Goal: Task Accomplishment & Management: Manage account settings

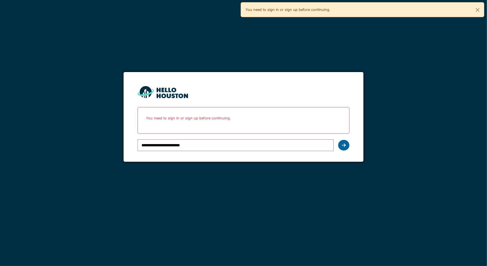
click at [342, 142] on div at bounding box center [343, 145] width 11 height 11
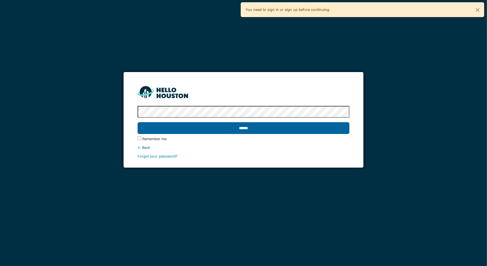
click at [229, 129] on input "******" at bounding box center [244, 128] width 212 height 12
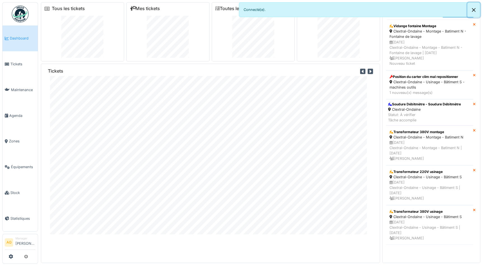
click at [474, 10] on button "Close" at bounding box center [474, 10] width 13 height 15
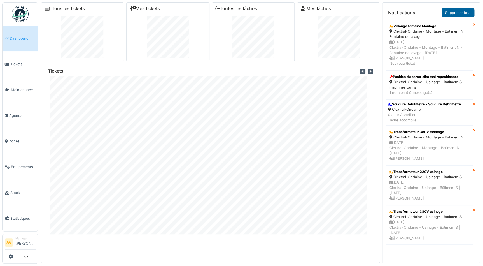
click at [466, 13] on link "Supprimer tout" at bounding box center [458, 12] width 33 height 9
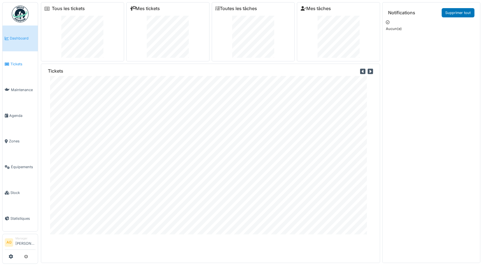
click at [15, 65] on span "Tickets" at bounding box center [22, 63] width 25 height 5
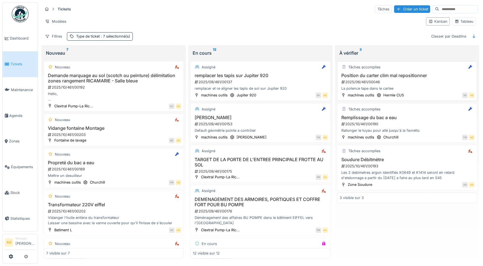
click at [428, 82] on div "2025/06/461/00046" at bounding box center [408, 81] width 134 height 5
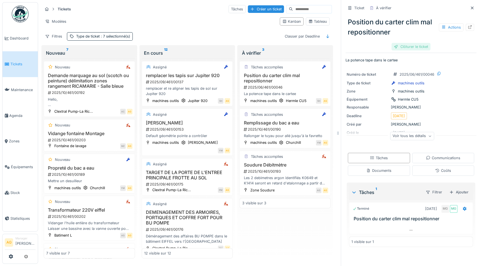
click at [405, 47] on div "Clôturer le ticket" at bounding box center [411, 47] width 39 height 8
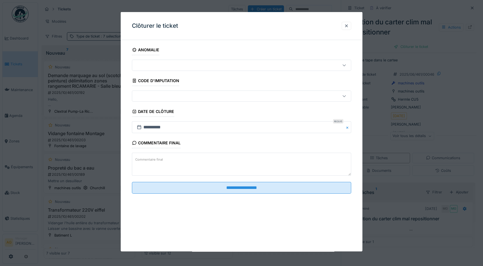
scroll to position [4, 0]
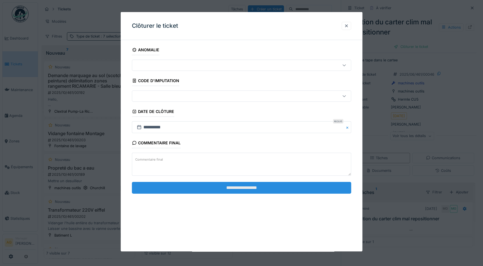
click at [240, 187] on input "**********" at bounding box center [241, 188] width 219 height 12
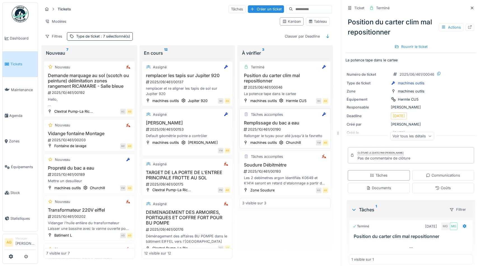
click at [284, 114] on div "Tâches accomplies Remplissage du bac a eau 2025/10/461/00190 Rallonger le tuyau…" at bounding box center [285, 128] width 91 height 40
click at [307, 127] on div "2025/10/461/00190" at bounding box center [285, 129] width 85 height 5
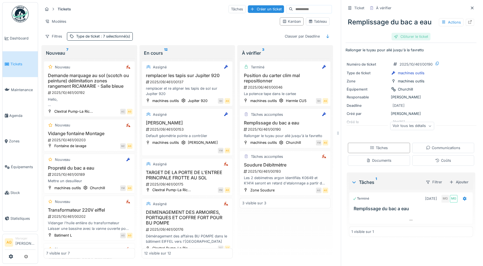
click at [413, 35] on div "Clôturer le ticket" at bounding box center [411, 37] width 39 height 8
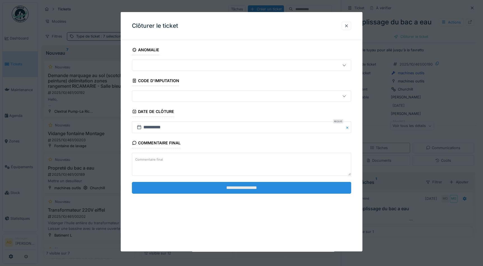
click at [258, 187] on input "**********" at bounding box center [241, 188] width 219 height 12
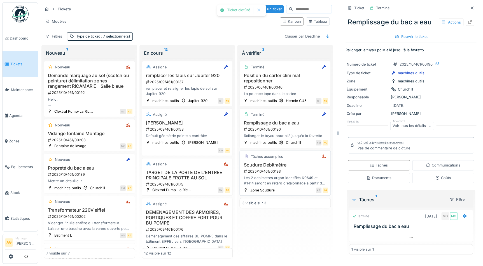
click at [291, 162] on h3 "Soudure Débitmètre" at bounding box center [285, 164] width 86 height 5
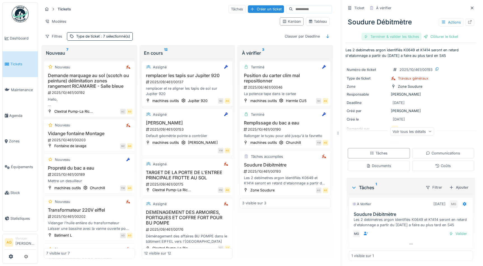
click at [379, 33] on div "Terminer & valider les tâches" at bounding box center [392, 37] width 60 height 8
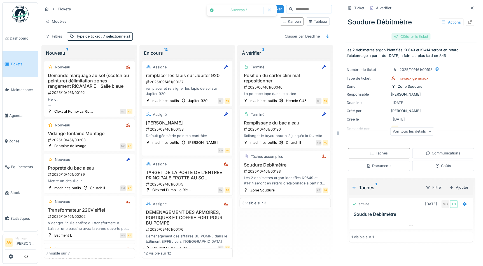
click at [396, 33] on div "Clôturer le ticket" at bounding box center [411, 37] width 39 height 8
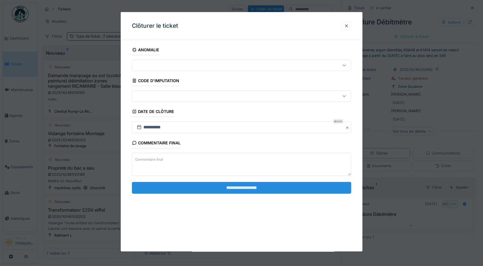
click at [274, 191] on input "**********" at bounding box center [241, 188] width 219 height 12
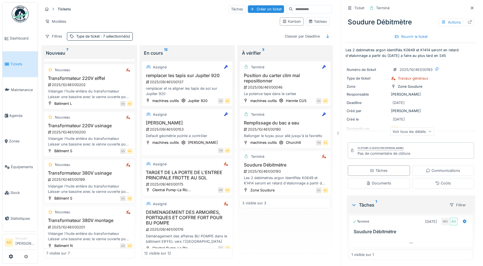
scroll to position [136, 0]
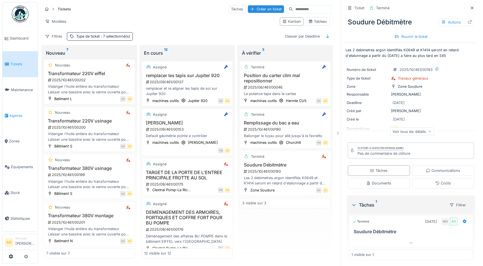
click at [8, 113] on li "Agenda" at bounding box center [20, 115] width 31 height 5
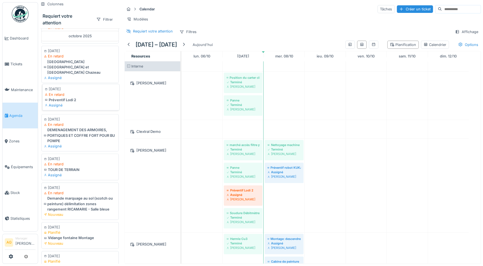
scroll to position [229, 0]
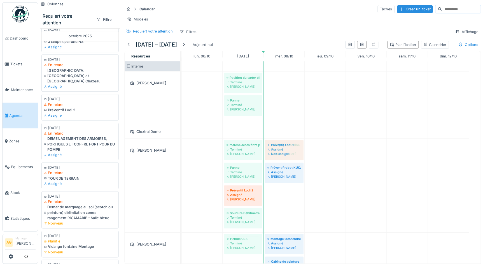
drag, startPoint x: 61, startPoint y: 108, endPoint x: 284, endPoint y: 205, distance: 243.3
click at [284, 205] on div "Colonnes Requiert votre attention Filtrer août 2025 14/08/2025 En retard Préven…" at bounding box center [260, 133] width 445 height 266
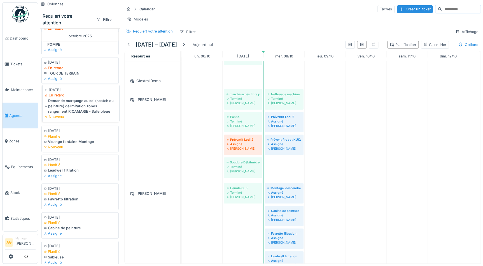
scroll to position [331, 0]
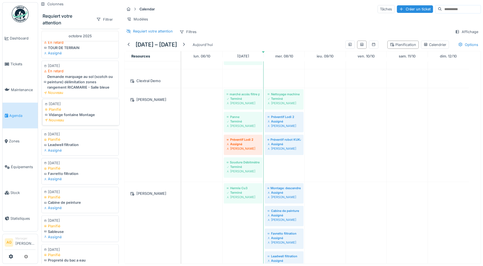
click at [76, 117] on div "Vidange fontaine Montage" at bounding box center [81, 114] width 72 height 5
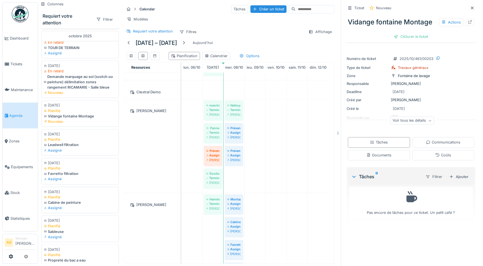
scroll to position [4, 0]
click at [470, 6] on icon at bounding box center [472, 8] width 4 height 4
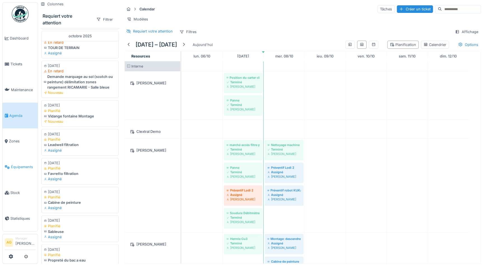
click at [18, 165] on span "Équipements" at bounding box center [23, 166] width 25 height 5
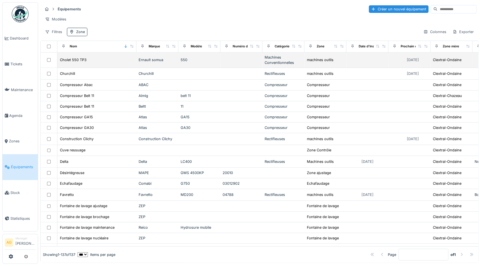
scroll to position [382, 0]
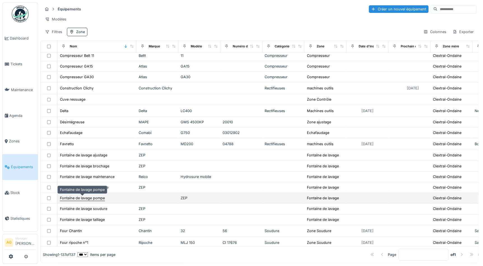
click at [92, 199] on div "Fontaine de lavage pompe" at bounding box center [82, 197] width 45 height 5
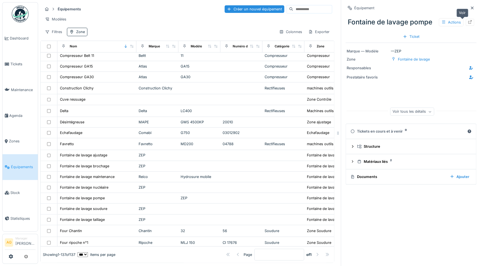
click at [468, 20] on div at bounding box center [470, 22] width 4 height 5
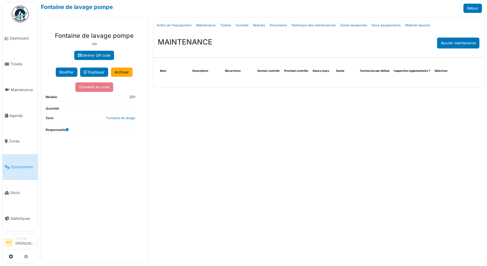
click at [12, 166] on span "Équipements" at bounding box center [23, 166] width 25 height 5
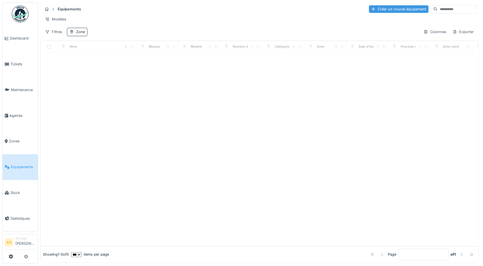
click at [381, 11] on div "Créer un nouvel équipement" at bounding box center [399, 9] width 60 height 8
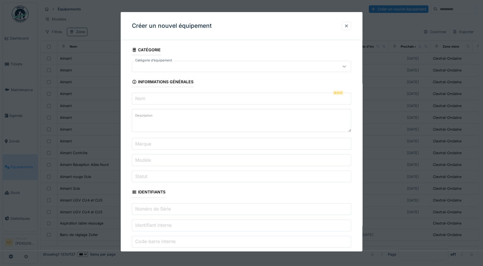
click at [159, 99] on input "Nom" at bounding box center [241, 99] width 219 height 12
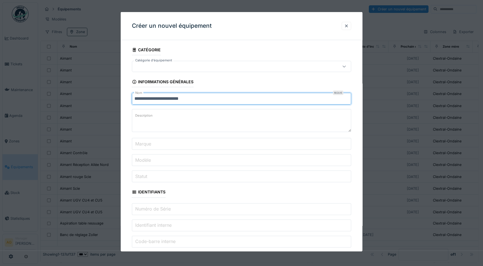
type input "**********"
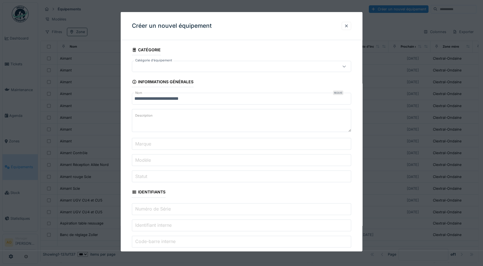
click at [149, 143] on label "Marque" at bounding box center [143, 143] width 18 height 7
click at [149, 143] on input "Marque" at bounding box center [241, 144] width 219 height 12
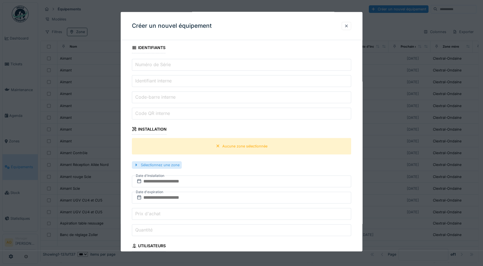
scroll to position [153, 0]
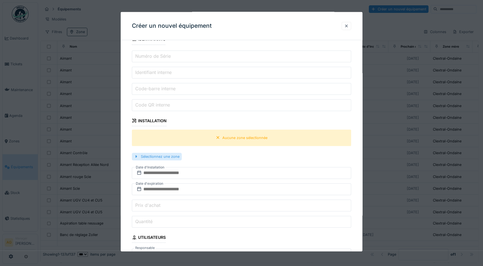
type input "***"
click at [164, 158] on div "Sélectionnez une zone" at bounding box center [157, 157] width 50 height 8
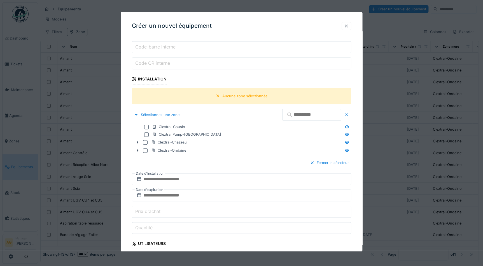
scroll to position [204, 0]
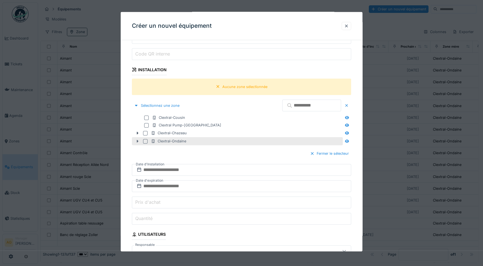
click at [137, 141] on icon at bounding box center [137, 141] width 4 height 4
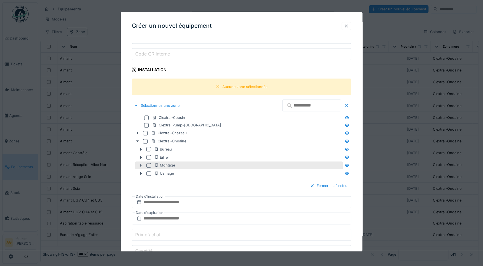
click at [141, 163] on icon at bounding box center [141, 165] width 4 height 4
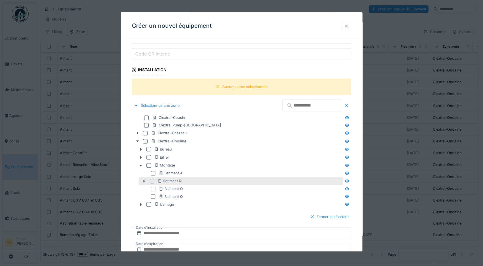
click at [144, 180] on icon at bounding box center [145, 181] width 2 height 3
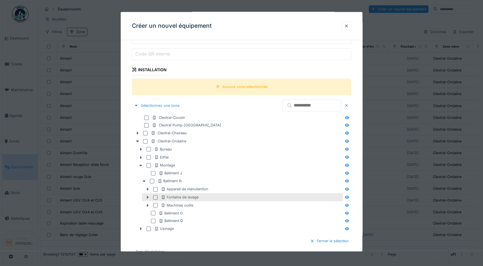
click at [155, 196] on div at bounding box center [155, 197] width 4 height 4
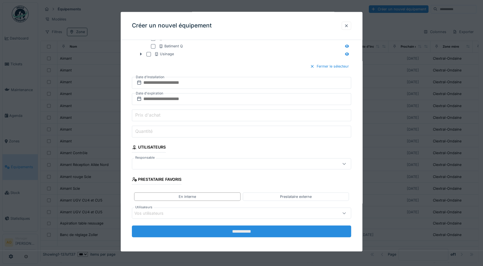
scroll to position [3, 0]
click at [239, 230] on input "**********" at bounding box center [241, 231] width 219 height 12
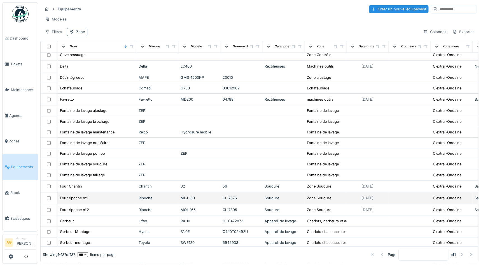
scroll to position [433, 0]
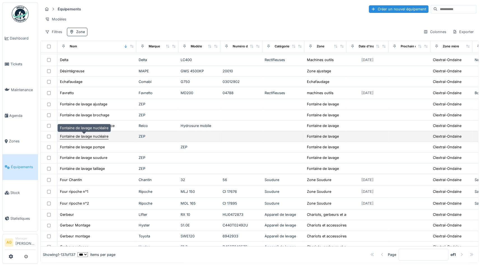
click at [101, 134] on div "Fontaine de lavage nucléaire" at bounding box center [84, 136] width 48 height 5
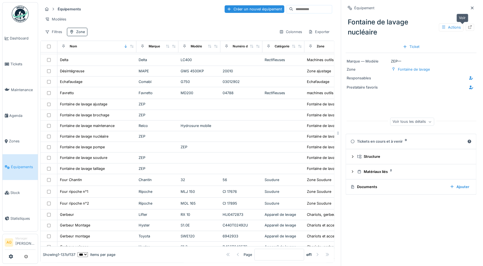
click at [468, 25] on icon at bounding box center [470, 27] width 4 height 4
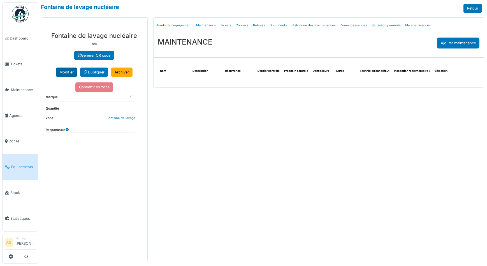
click at [58, 72] on button "Modifier" at bounding box center [67, 72] width 22 height 9
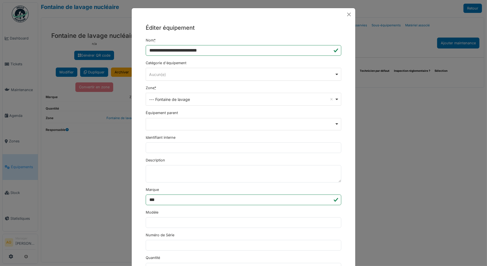
click at [335, 99] on div "--- Fontaine de lavage Remove item" at bounding box center [243, 99] width 191 height 8
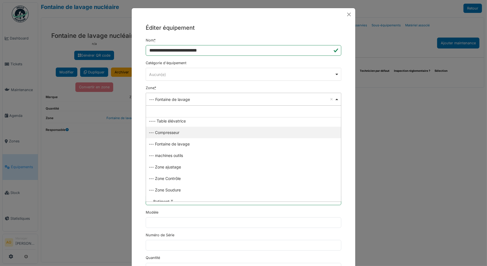
scroll to position [450, 0]
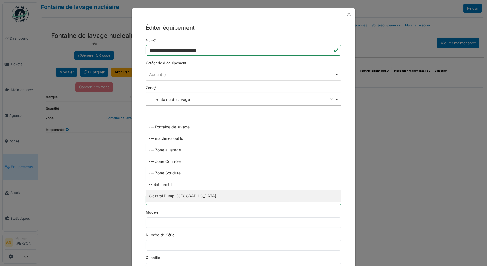
select select "*****"
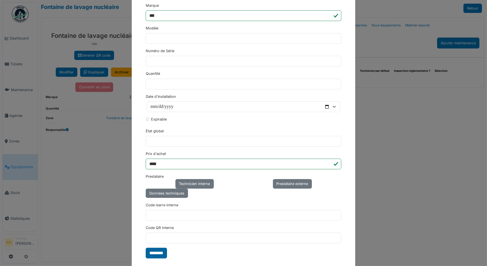
scroll to position [193, 0]
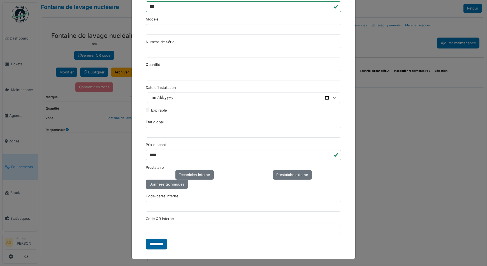
click at [160, 244] on input "********" at bounding box center [156, 244] width 21 height 11
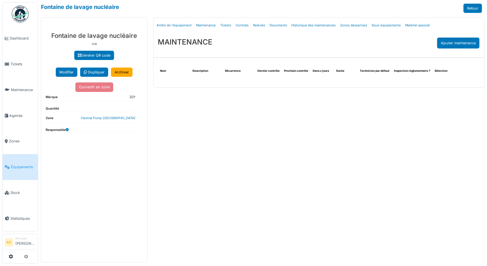
click at [19, 168] on link "Équipements" at bounding box center [20, 167] width 35 height 26
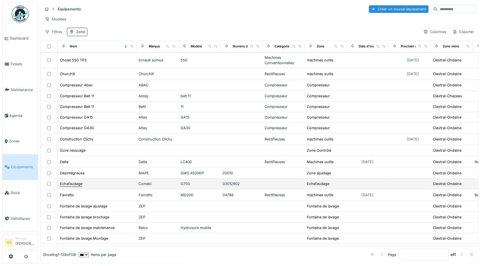
scroll to position [407, 0]
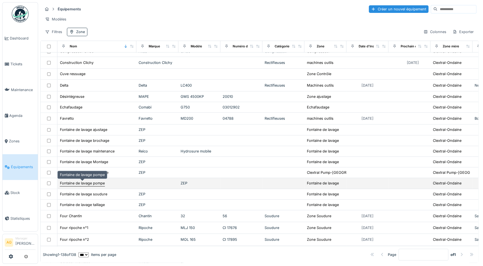
click at [72, 181] on div "Fontaine de lavage pompe" at bounding box center [82, 182] width 45 height 5
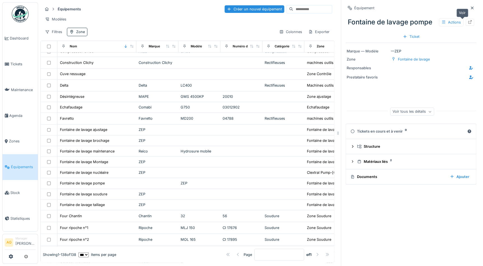
click at [468, 22] on icon at bounding box center [470, 22] width 4 height 4
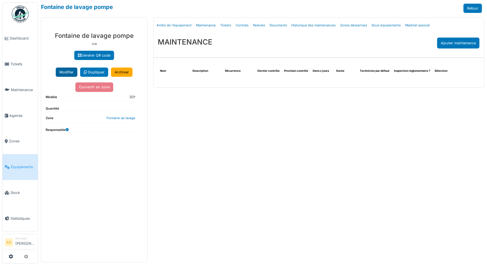
click at [66, 73] on button "Modifier" at bounding box center [67, 72] width 22 height 9
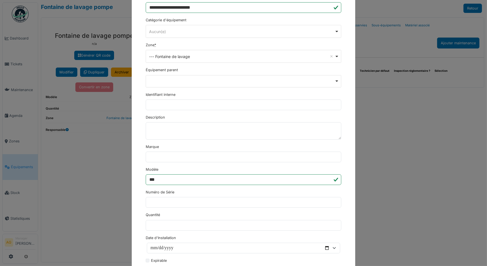
scroll to position [15, 0]
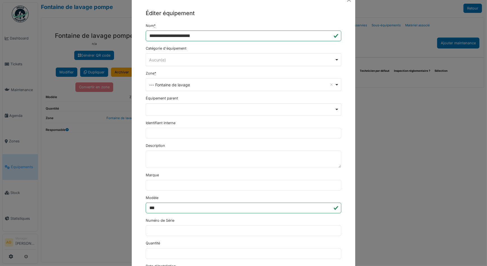
click at [184, 82] on div "--- Fontaine de lavage Remove item" at bounding box center [241, 85] width 185 height 6
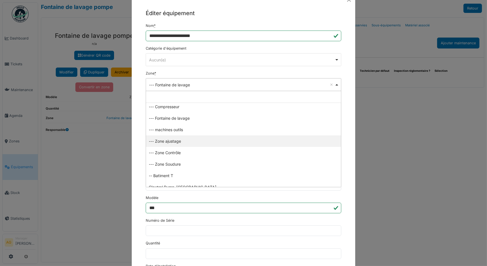
scroll to position [450, 0]
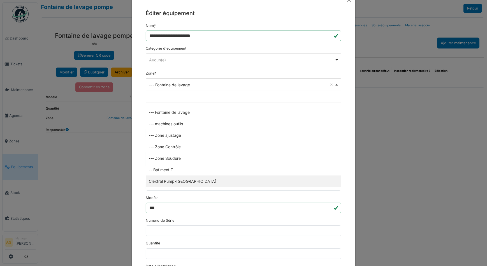
select select "*****"
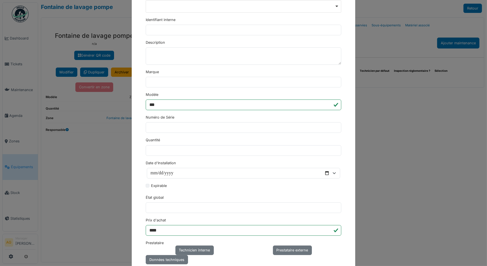
scroll to position [193, 0]
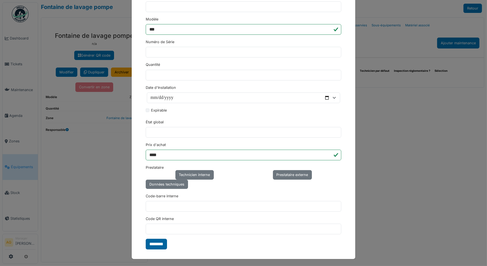
click at [160, 242] on input "********" at bounding box center [156, 244] width 21 height 11
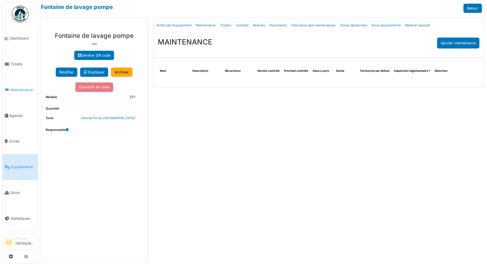
click at [13, 87] on span "Maintenance" at bounding box center [23, 89] width 25 height 5
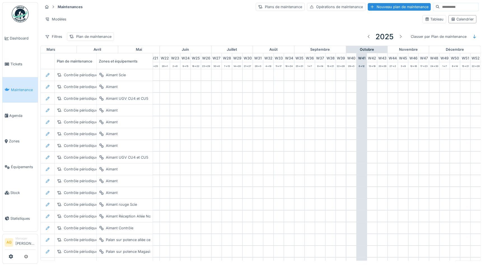
scroll to position [0, 233]
click at [368, 9] on div "Nouveau plan de maintenance" at bounding box center [399, 7] width 63 height 8
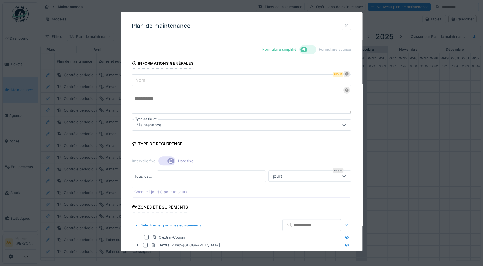
click at [314, 49] on div at bounding box center [308, 49] width 17 height 9
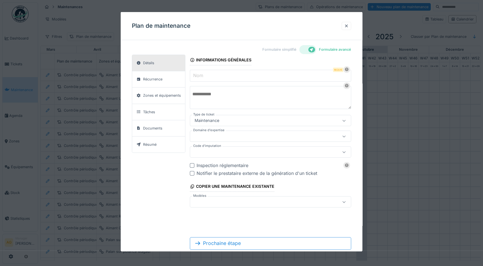
click at [199, 77] on label "Nom" at bounding box center [198, 75] width 12 height 7
click at [199, 77] on input "Nom" at bounding box center [270, 76] width 161 height 12
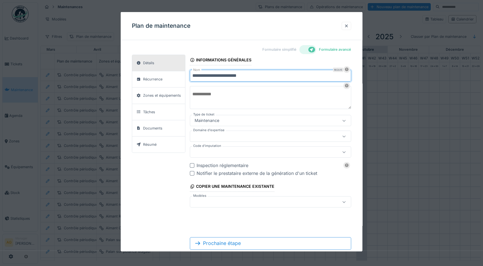
drag, startPoint x: 257, startPoint y: 76, endPoint x: 233, endPoint y: 76, distance: 24.7
click at [233, 76] on input "**********" at bounding box center [270, 76] width 161 height 12
type input "**********"
click at [298, 110] on div "**********" at bounding box center [270, 131] width 161 height 153
click at [231, 94] on textarea at bounding box center [270, 97] width 161 height 23
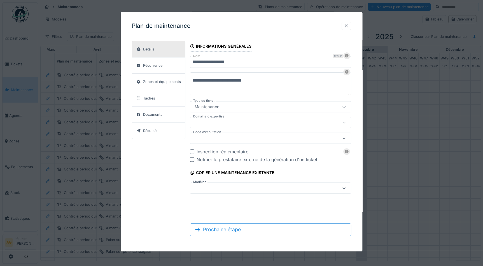
scroll to position [1, 0]
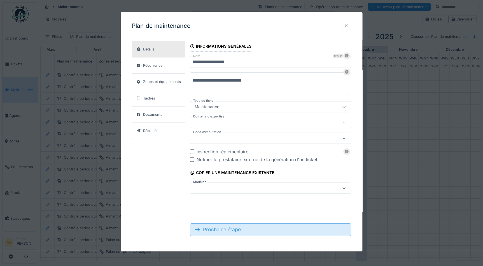
type textarea "**********"
click at [228, 229] on div "Prochaine étape" at bounding box center [270, 229] width 161 height 12
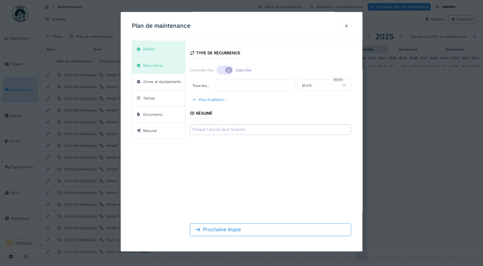
click at [345, 89] on div at bounding box center [344, 85] width 13 height 11
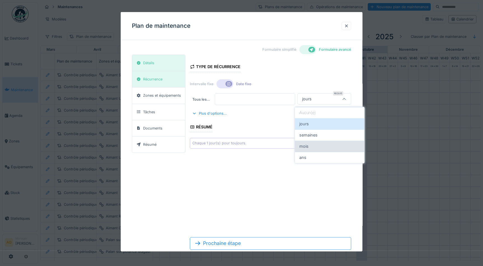
click at [308, 144] on span "mois" at bounding box center [304, 146] width 9 height 6
type input "*******"
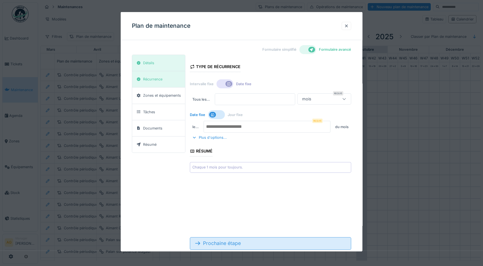
click at [229, 242] on div "Prochaine étape" at bounding box center [270, 243] width 161 height 12
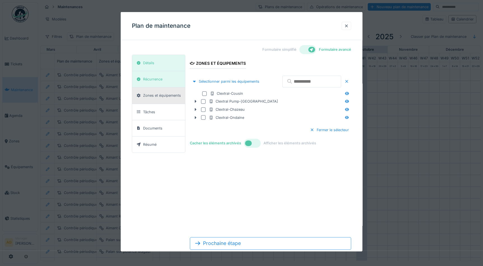
click at [285, 81] on input "text" at bounding box center [311, 81] width 59 height 12
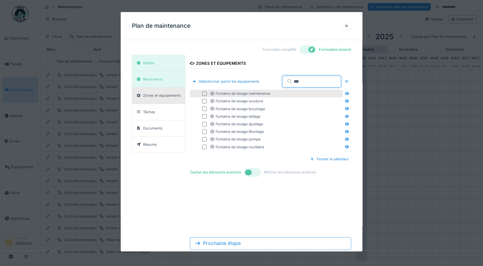
type input "***"
click at [204, 93] on div at bounding box center [204, 93] width 4 height 4
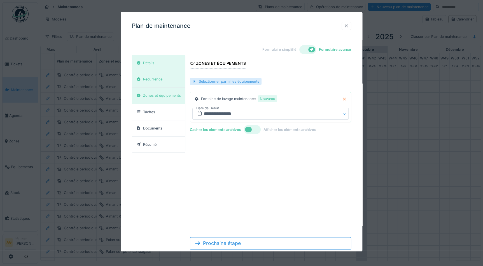
click at [252, 82] on div "Sélectionner parmi les équipements" at bounding box center [226, 82] width 72 height 8
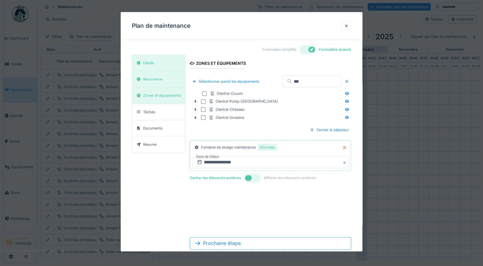
click at [282, 83] on input "***" at bounding box center [311, 81] width 59 height 12
click at [288, 84] on input "***" at bounding box center [311, 81] width 59 height 12
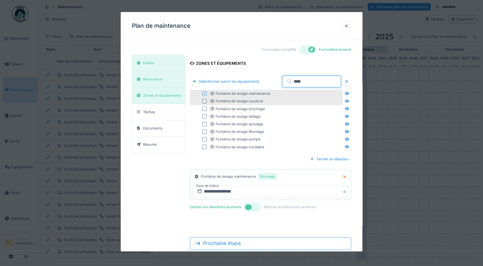
type input "****"
click at [204, 101] on div at bounding box center [204, 101] width 4 height 4
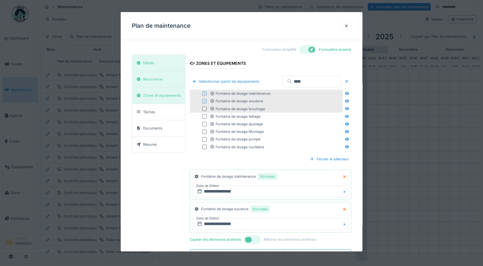
click at [203, 108] on div at bounding box center [204, 108] width 4 height 4
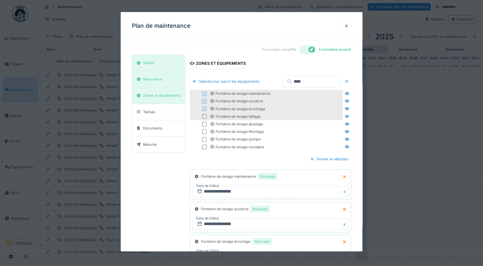
click at [204, 116] on div at bounding box center [204, 116] width 4 height 4
click at [205, 123] on div at bounding box center [204, 124] width 4 height 4
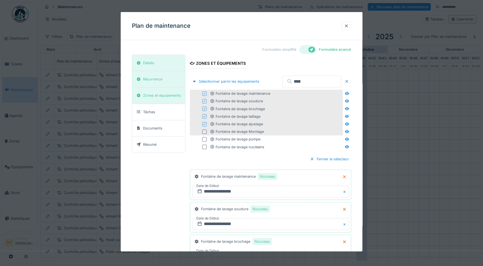
click at [203, 131] on div at bounding box center [204, 131] width 4 height 4
click at [204, 138] on div at bounding box center [204, 139] width 4 height 4
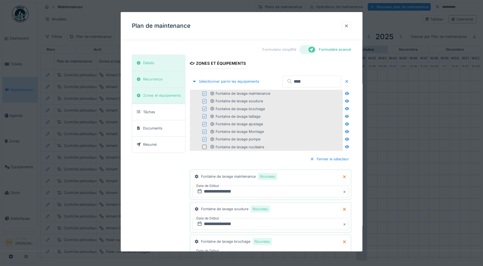
click at [204, 145] on div at bounding box center [204, 147] width 4 height 4
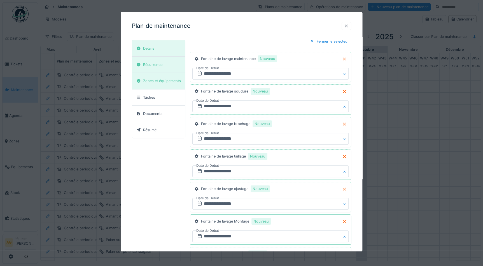
scroll to position [220, 0]
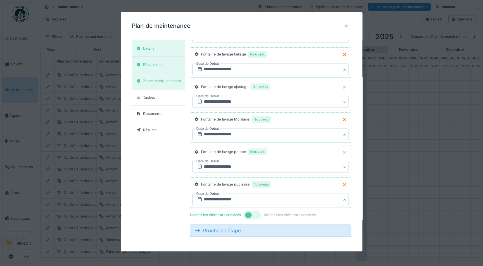
click at [249, 230] on div "Prochaine étape" at bounding box center [270, 230] width 161 height 12
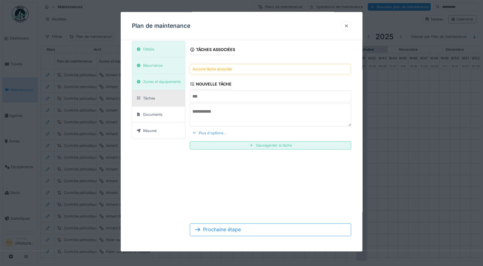
click at [215, 131] on div "Plus d'options..." at bounding box center [209, 133] width 39 height 8
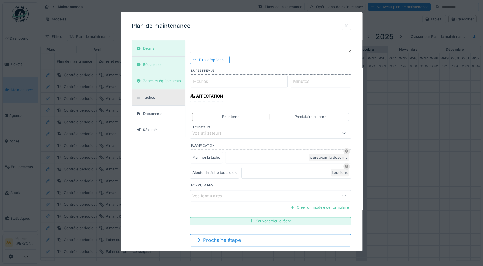
scroll to position [90, 0]
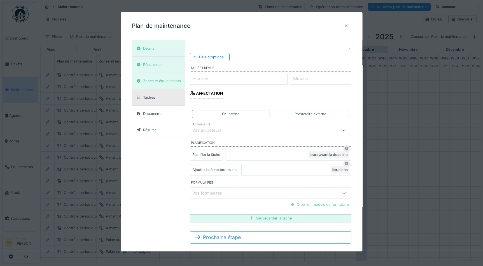
click at [318, 203] on div "Créer un modèle de formulaire" at bounding box center [319, 205] width 63 height 8
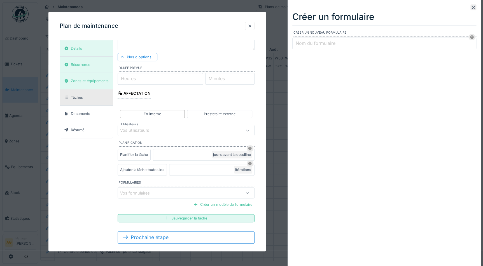
click at [316, 44] on label "Nom du formulaire" at bounding box center [316, 43] width 42 height 7
click at [316, 44] on input "Nom du formulaire" at bounding box center [385, 44] width 184 height 12
type input "*"
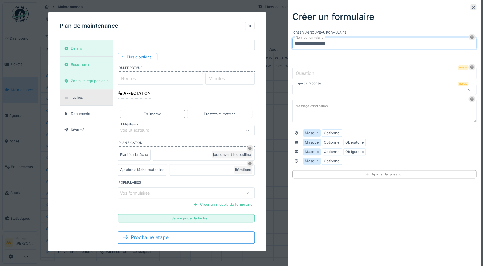
type input "**********"
click at [388, 87] on div at bounding box center [373, 89] width 157 height 6
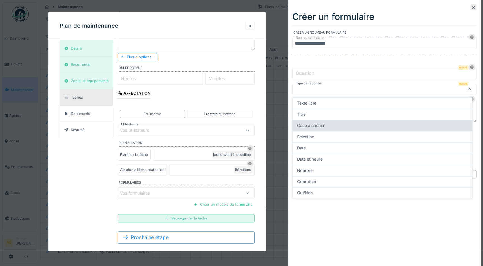
click at [327, 124] on div "Case à cocher" at bounding box center [382, 125] width 171 height 6
type input "*******"
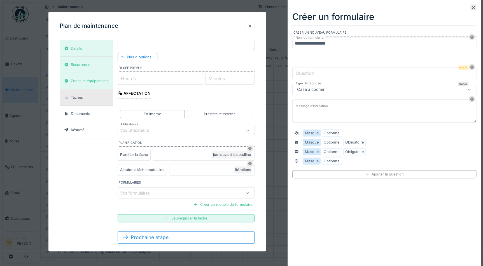
click at [310, 73] on label "Question" at bounding box center [305, 73] width 21 height 7
click at [310, 73] on input "Question" at bounding box center [385, 74] width 184 height 12
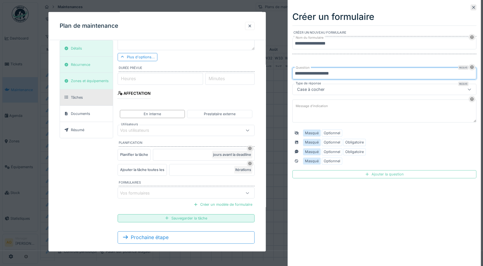
type input "**********"
click at [368, 173] on div "Ajouter la question" at bounding box center [385, 174] width 184 height 8
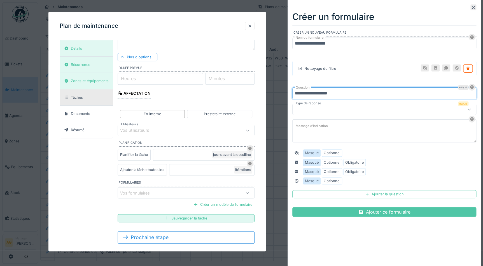
type input "**********"
click at [315, 108] on div at bounding box center [373, 109] width 157 height 6
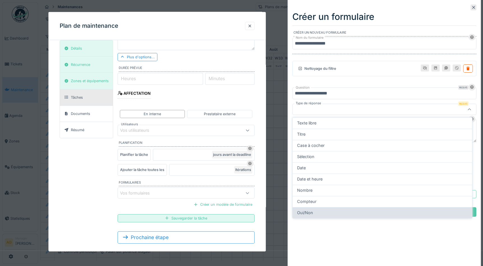
click at [314, 210] on div "Oui/Non" at bounding box center [382, 213] width 171 height 6
type input "******"
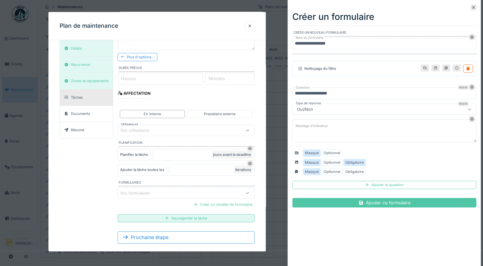
click at [347, 161] on label "Obligatoire" at bounding box center [354, 162] width 18 height 5
click at [349, 171] on label "Obligatoire" at bounding box center [354, 171] width 18 height 5
click at [374, 184] on div "Ajouter la question" at bounding box center [385, 185] width 184 height 8
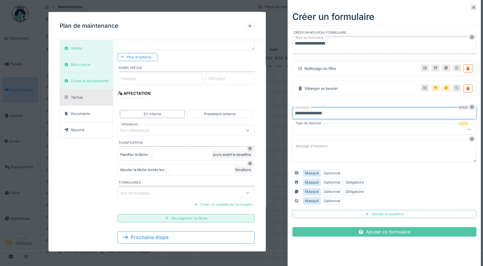
type input "**********"
click at [331, 128] on div at bounding box center [373, 129] width 157 height 6
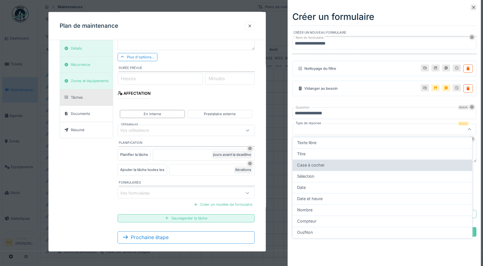
click at [319, 165] on span "Case à cocher" at bounding box center [310, 165] width 27 height 6
type input "*******"
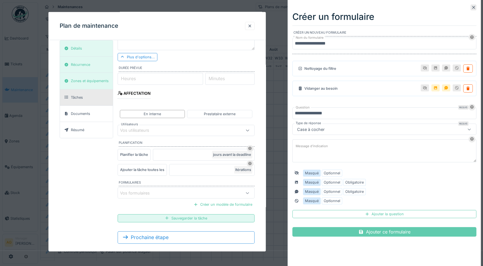
click at [377, 231] on div "Ajouter ce formulaire" at bounding box center [385, 232] width 184 height 10
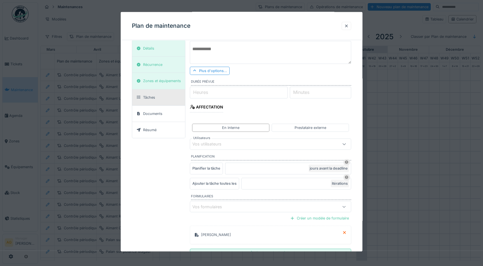
scroll to position [117, 0]
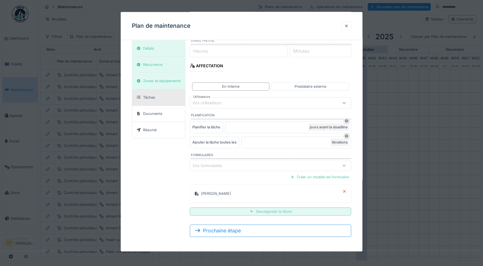
click at [276, 210] on div "Sauvegarder la tâche" at bounding box center [270, 211] width 161 height 8
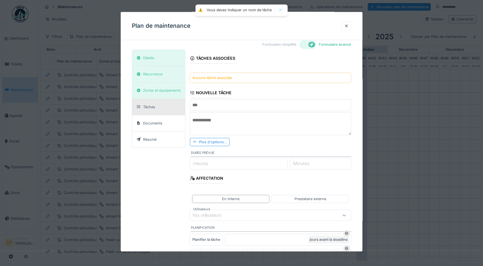
scroll to position [0, 0]
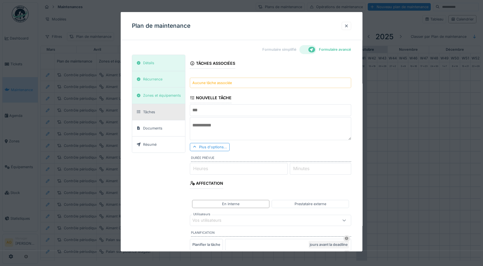
click at [231, 81] on div "Aucune tâche associée" at bounding box center [212, 82] width 40 height 5
click at [214, 113] on input "text" at bounding box center [270, 110] width 161 height 12
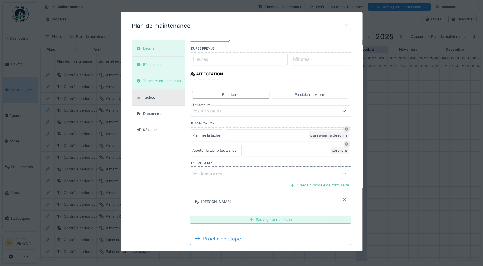
scroll to position [117, 0]
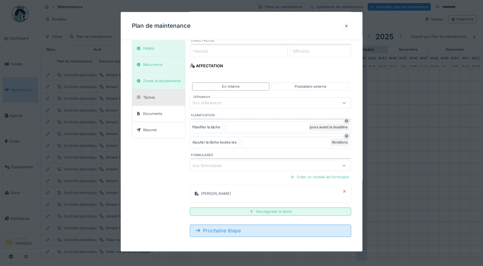
type input "**********"
click at [243, 232] on div "Prochaine étape" at bounding box center [270, 230] width 161 height 12
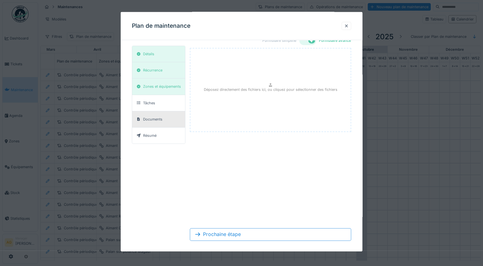
scroll to position [14, 0]
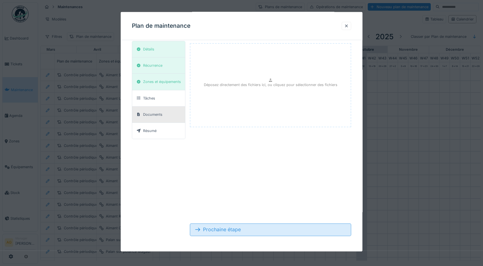
click at [266, 229] on div "Prochaine étape" at bounding box center [270, 229] width 161 height 12
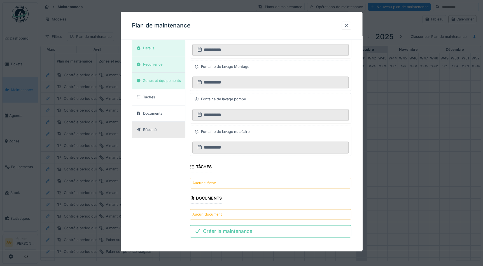
scroll to position [261, 0]
click at [228, 231] on div "Créer la maintenance" at bounding box center [270, 231] width 161 height 12
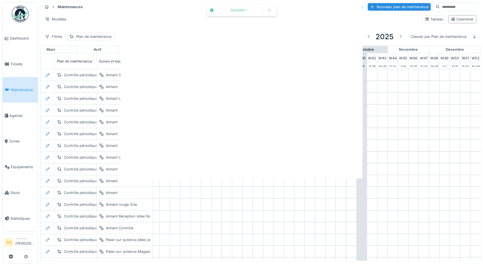
scroll to position [0, 0]
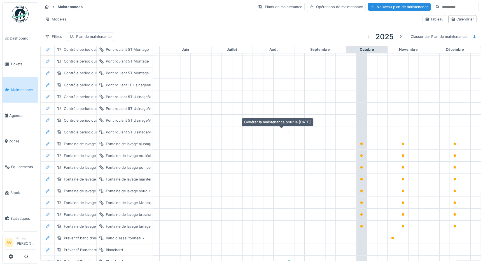
scroll to position [522, 233]
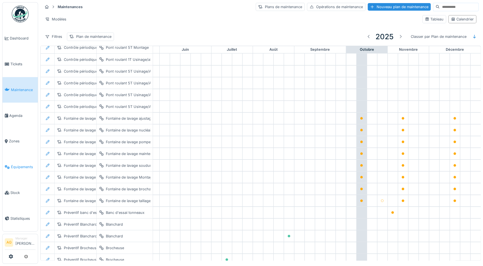
click at [11, 164] on span "Équipements" at bounding box center [23, 166] width 25 height 5
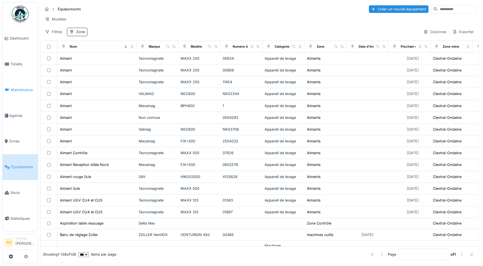
click at [16, 89] on span "Maintenance" at bounding box center [23, 89] width 25 height 5
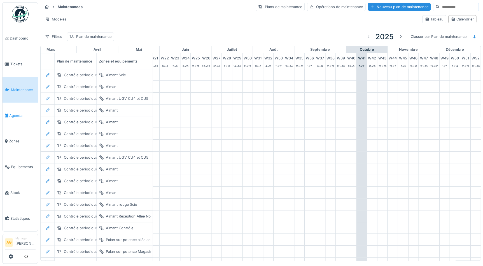
scroll to position [0, 233]
click at [13, 113] on span "Agenda" at bounding box center [22, 115] width 26 height 5
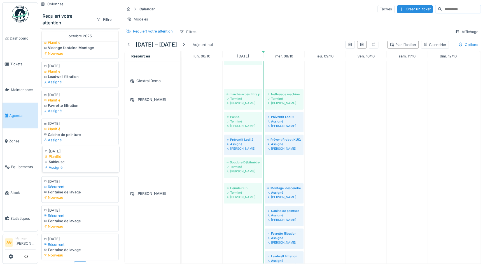
scroll to position [4, 0]
click at [81, 188] on div "Fontaine de lavage" at bounding box center [81, 190] width 72 height 5
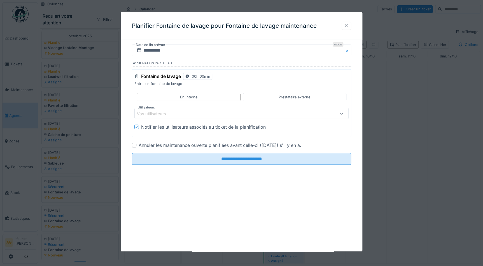
click at [349, 27] on div at bounding box center [346, 25] width 4 height 5
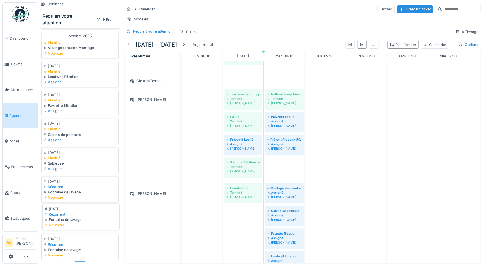
click at [78, 217] on div "Fontaine de lavage" at bounding box center [81, 219] width 72 height 5
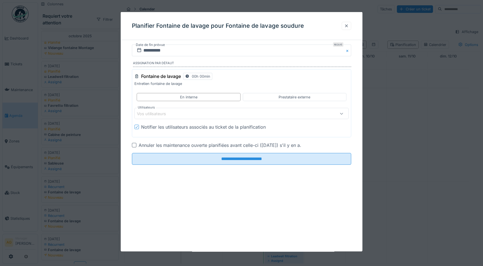
click at [349, 27] on div at bounding box center [346, 25] width 4 height 5
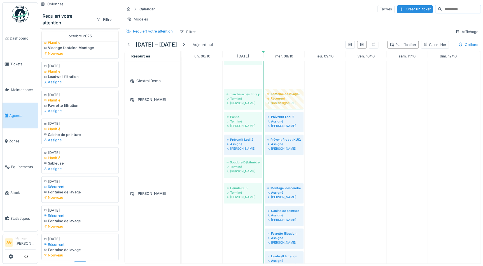
drag, startPoint x: 78, startPoint y: 175, endPoint x: 277, endPoint y: 163, distance: 199.3
click at [277, 163] on div "Colonnes Requiert votre attention Filtrer août 2025 14/08/2025 En retard Préven…" at bounding box center [260, 133] width 445 height 266
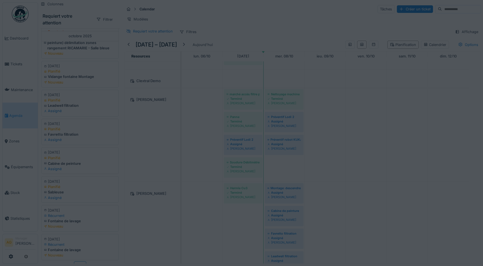
scroll to position [411, 0]
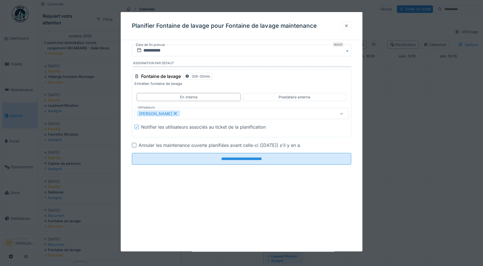
click at [347, 27] on div at bounding box center [346, 25] width 4 height 5
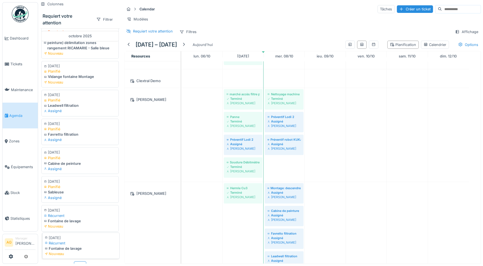
click at [81, 240] on div "Récurrent" at bounding box center [81, 242] width 72 height 5
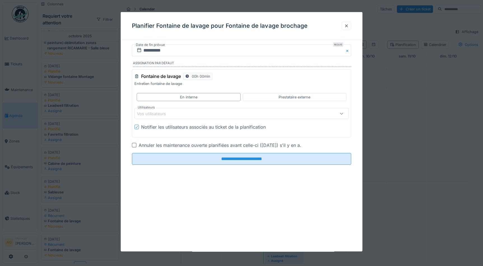
drag, startPoint x: 347, startPoint y: 24, endPoint x: 324, endPoint y: 42, distance: 29.6
click at [347, 25] on div at bounding box center [346, 25] width 4 height 5
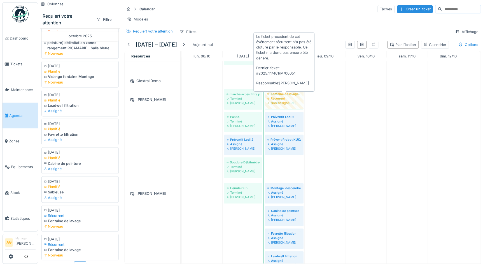
drag, startPoint x: 83, startPoint y: 232, endPoint x: 282, endPoint y: 87, distance: 245.9
click at [281, 90] on div "Colonnes Requiert votre attention Filtrer août 2025 14/08/2025 En retard Préven…" at bounding box center [260, 133] width 445 height 266
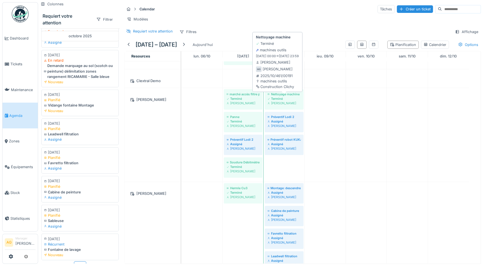
scroll to position [382, 0]
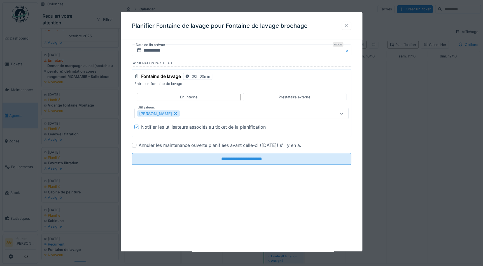
click at [349, 27] on div at bounding box center [346, 25] width 4 height 5
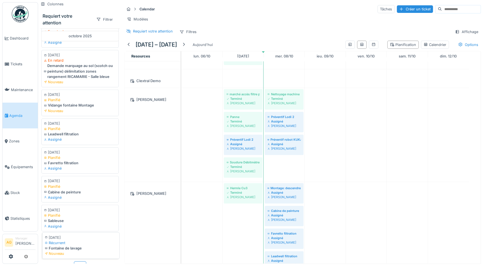
click at [67, 245] on div "Fontaine de lavage" at bounding box center [81, 247] width 72 height 5
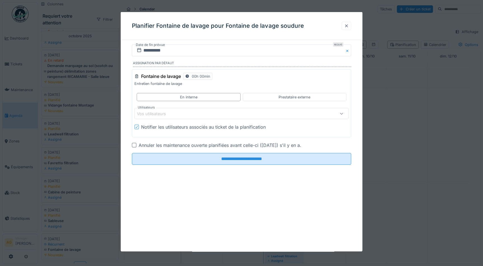
click at [347, 27] on div at bounding box center [346, 25] width 4 height 5
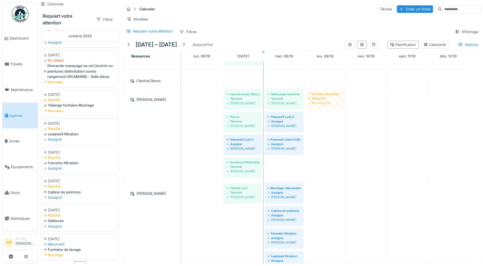
drag, startPoint x: 88, startPoint y: 235, endPoint x: 313, endPoint y: 138, distance: 244.4
click at [313, 138] on div "Colonnes Requiert votre attention Filtrer août 2025 14/08/2025 En retard Préven…" at bounding box center [260, 133] width 445 height 266
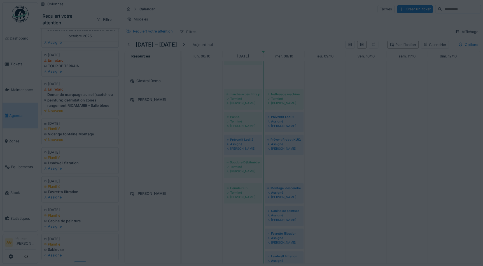
scroll to position [353, 0]
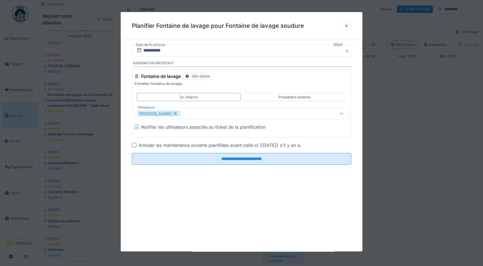
click at [349, 27] on div at bounding box center [346, 25] width 4 height 5
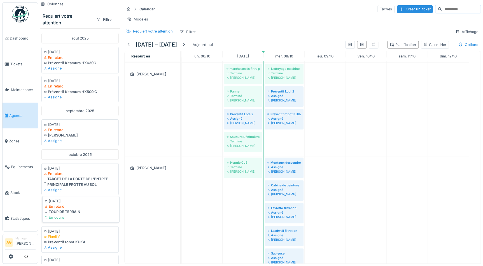
click at [78, 214] on div "TOUR DE TERRAIN" at bounding box center [81, 211] width 72 height 5
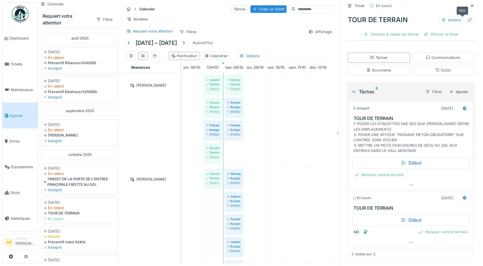
click at [468, 18] on icon at bounding box center [470, 20] width 4 height 4
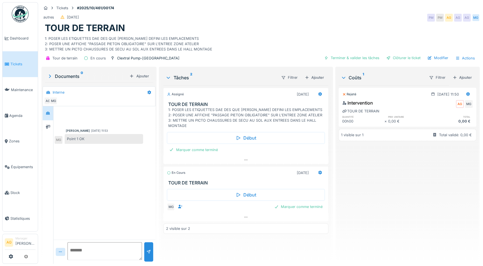
click at [349, 93] on div "Rejeté" at bounding box center [349, 94] width 14 height 5
click at [349, 95] on div "Rejeté" at bounding box center [349, 94] width 14 height 5
click at [349, 94] on div "Rejeté" at bounding box center [349, 94] width 14 height 5
click at [318, 172] on icon at bounding box center [320, 173] width 4 height 4
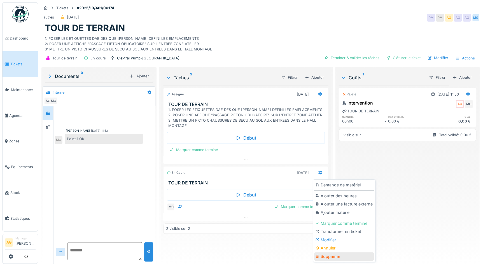
click at [328, 254] on div "Supprimer" at bounding box center [344, 256] width 60 height 8
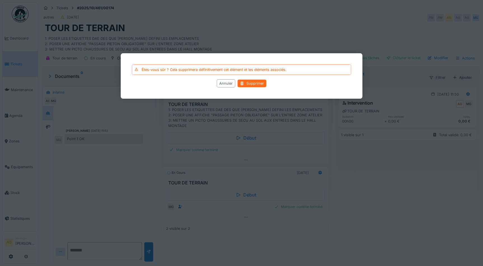
click at [250, 83] on div "Supprimer" at bounding box center [252, 84] width 29 height 8
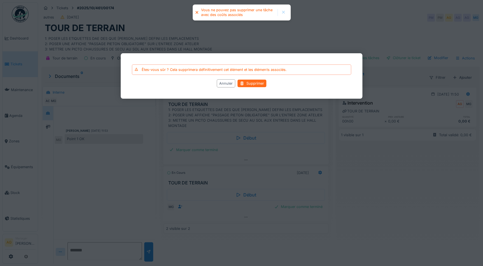
click at [249, 83] on div "Supprimer" at bounding box center [252, 84] width 29 height 8
click at [228, 82] on div "Annuler" at bounding box center [226, 83] width 18 height 8
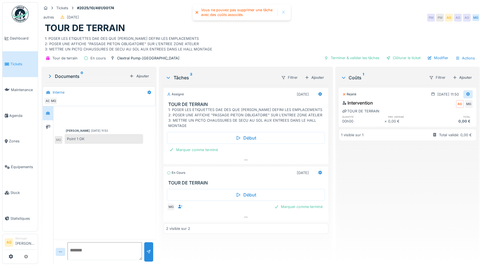
click at [466, 93] on icon at bounding box center [468, 94] width 4 height 4
click at [443, 123] on div "Supprimer" at bounding box center [442, 123] width 27 height 8
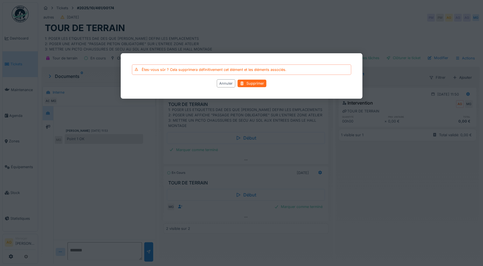
click at [254, 85] on div "Supprimer" at bounding box center [252, 84] width 29 height 8
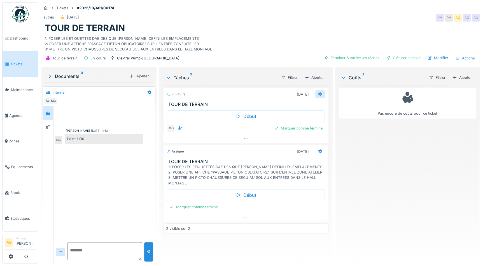
click at [318, 93] on icon at bounding box center [320, 94] width 4 height 4
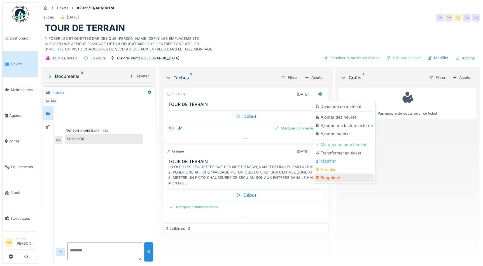
click at [331, 178] on div "Supprimer" at bounding box center [344, 177] width 60 height 8
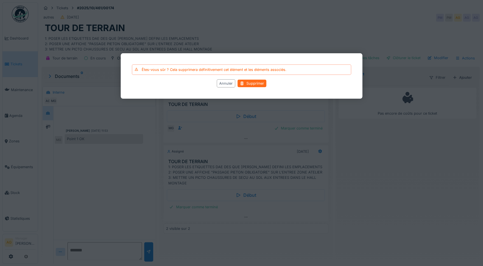
click at [249, 82] on div "Supprimer" at bounding box center [252, 84] width 29 height 8
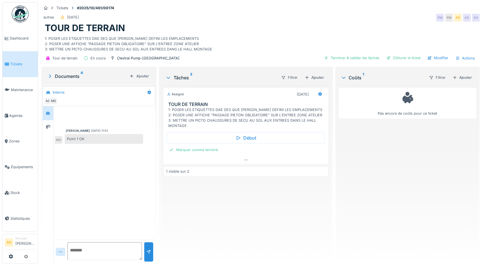
click at [171, 78] on div "Tâches 2" at bounding box center [221, 77] width 111 height 7
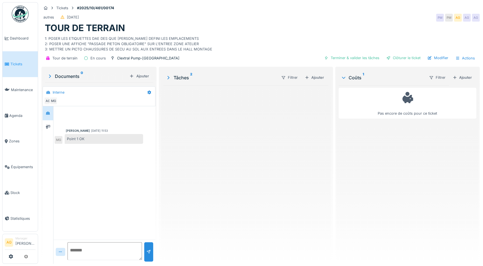
click at [170, 77] on icon at bounding box center [169, 77] width 6 height 4
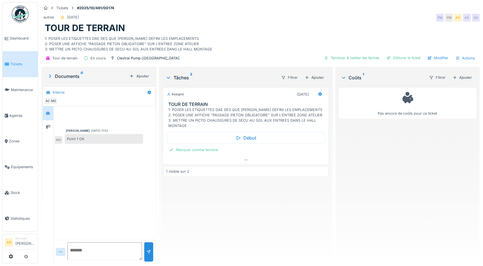
scroll to position [4, 0]
click at [244, 158] on icon at bounding box center [246, 160] width 4 height 4
click at [17, 64] on span "Tickets" at bounding box center [22, 63] width 25 height 5
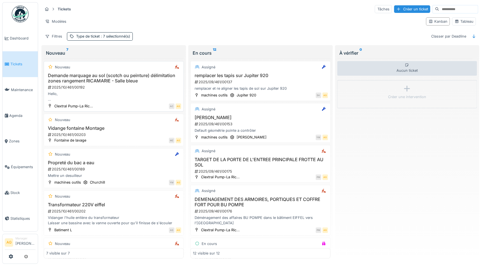
click at [92, 75] on h3 "Demande marquage au sol (scotch ou peinture) délimitation zones rangement RICAM…" at bounding box center [113, 78] width 135 height 11
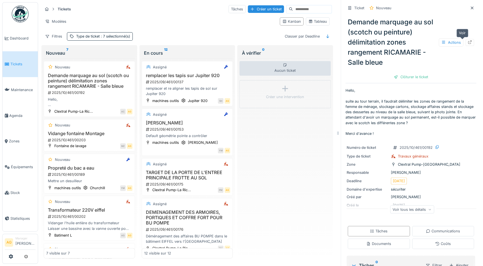
click at [468, 41] on icon at bounding box center [470, 42] width 4 height 4
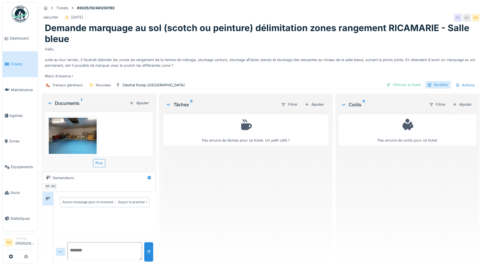
click at [435, 83] on div "Modifier" at bounding box center [437, 85] width 25 height 8
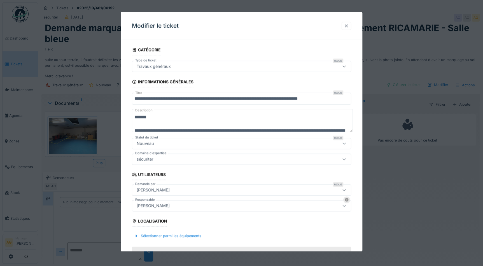
click at [345, 26] on div at bounding box center [347, 26] width 10 height 8
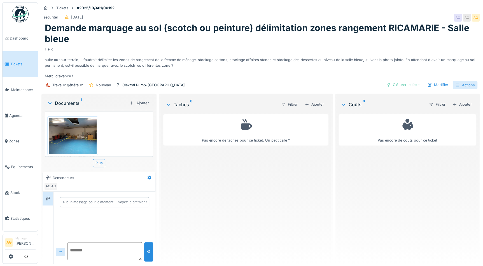
click at [457, 85] on div "Actions" at bounding box center [465, 85] width 25 height 8
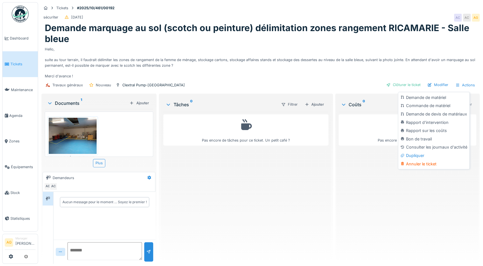
click at [359, 75] on div "Hello, suite au tour terrain, il faudrait délimiter les zones de rangement de l…" at bounding box center [261, 61] width 432 height 34
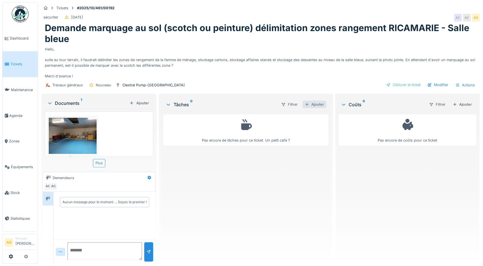
click at [317, 103] on div "Ajouter" at bounding box center [315, 105] width 24 height 8
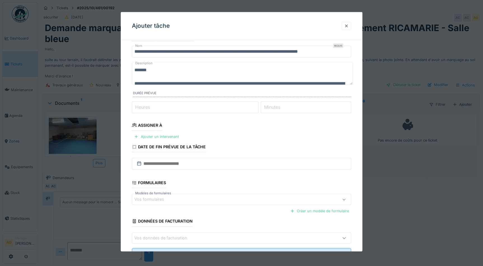
scroll to position [25, 0]
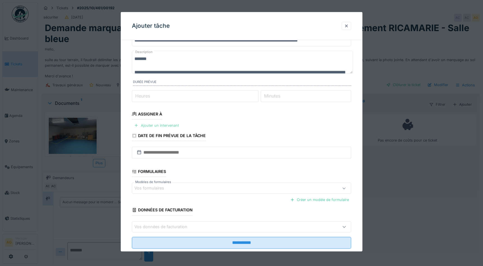
click at [163, 124] on div "Ajouter un intervenant" at bounding box center [156, 126] width 49 height 8
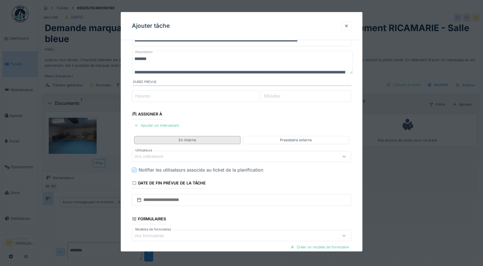
click at [165, 141] on div "En interne" at bounding box center [187, 140] width 106 height 8
click at [162, 154] on div "Vos utilisateurs" at bounding box center [152, 156] width 37 height 6
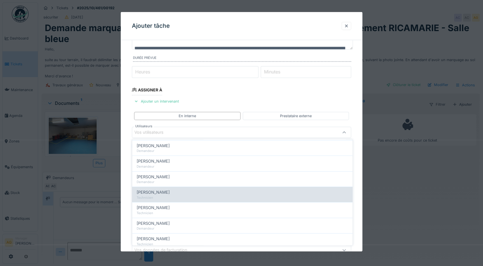
scroll to position [102, 0]
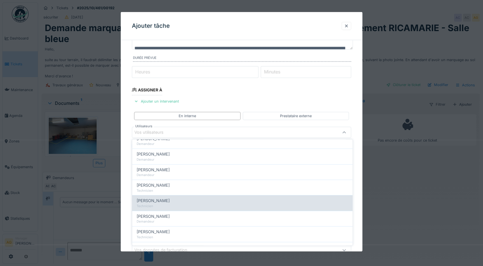
click at [154, 200] on span "[PERSON_NAME]" at bounding box center [153, 201] width 33 height 6
type input "*****"
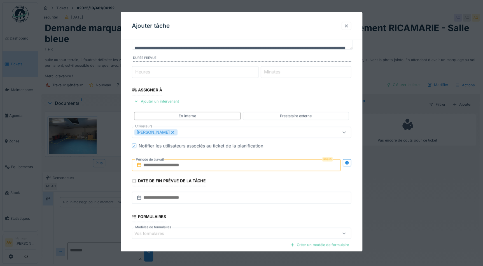
click at [360, 137] on div "**********" at bounding box center [242, 152] width 242 height 314
click at [216, 165] on input "text" at bounding box center [236, 165] width 209 height 12
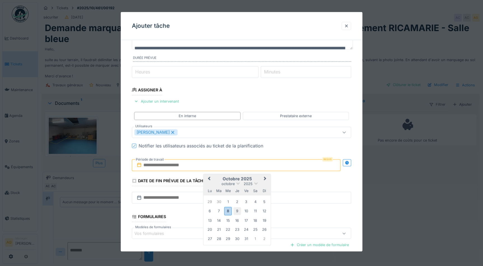
click at [237, 211] on div "9" at bounding box center [237, 211] width 8 height 8
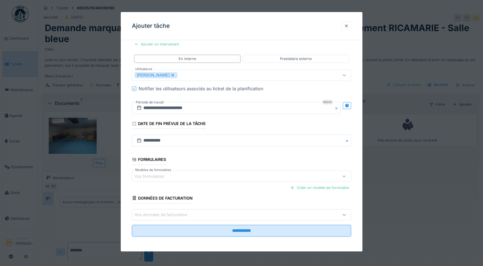
scroll to position [4, 0]
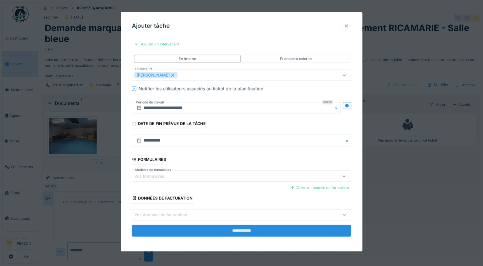
click at [229, 227] on input "**********" at bounding box center [241, 230] width 219 height 12
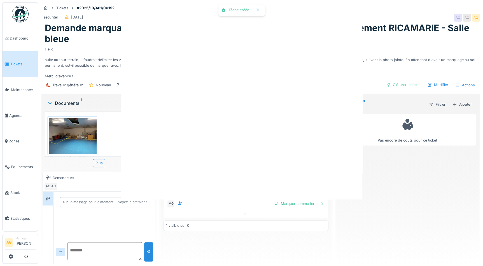
scroll to position [0, 0]
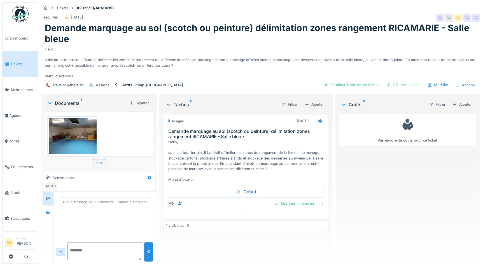
click at [18, 62] on span "Tickets" at bounding box center [22, 63] width 25 height 5
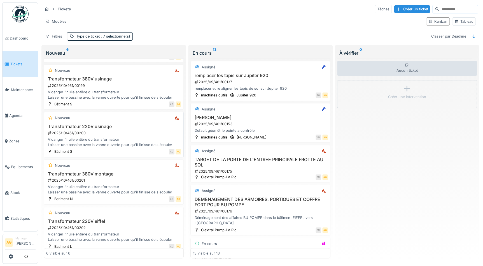
scroll to position [78, 0]
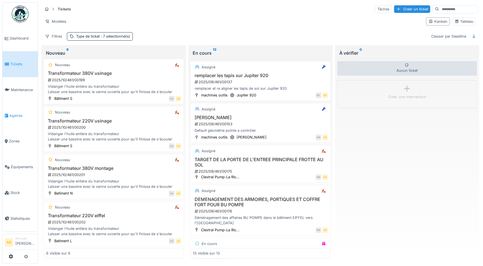
click at [15, 114] on span "Agenda" at bounding box center [22, 115] width 26 height 5
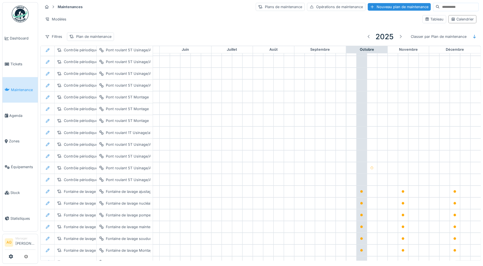
scroll to position [522, 233]
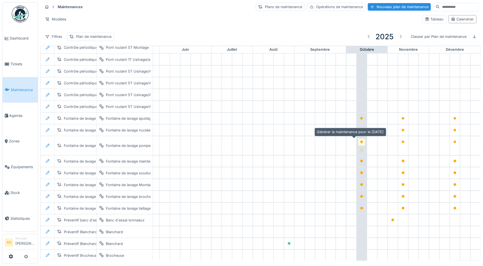
click at [360, 141] on icon at bounding box center [361, 141] width 3 height 3
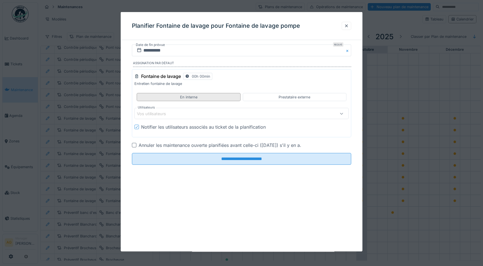
click at [187, 98] on div "En interne" at bounding box center [188, 96] width 17 height 5
click at [179, 110] on div "Vos utilisateurs" at bounding box center [229, 113] width 184 height 6
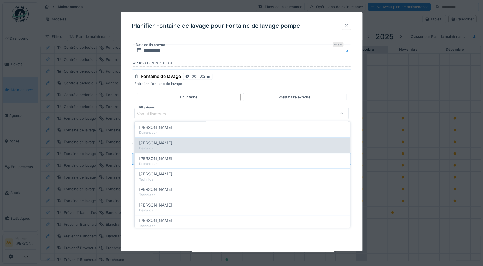
scroll to position [102, 0]
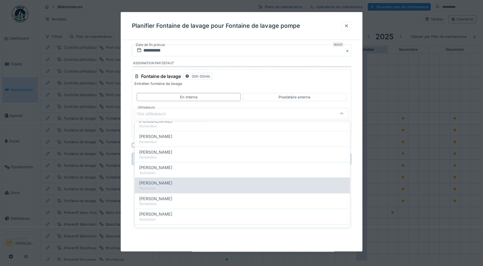
click at [166, 180] on span "Maxime Gogel" at bounding box center [155, 183] width 33 height 6
type input "*****"
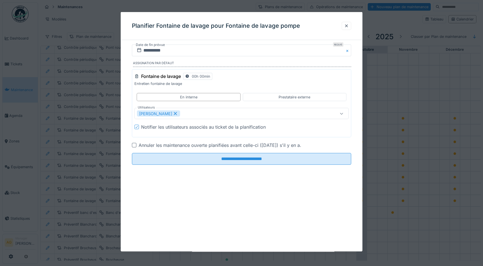
click at [359, 110] on div "**********" at bounding box center [242, 113] width 242 height 136
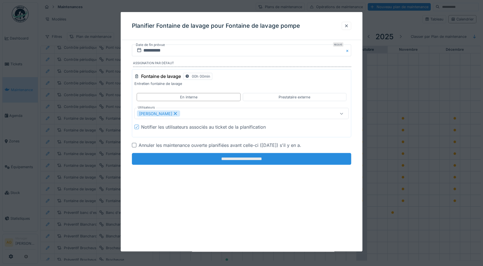
click at [218, 160] on input "**********" at bounding box center [241, 159] width 219 height 12
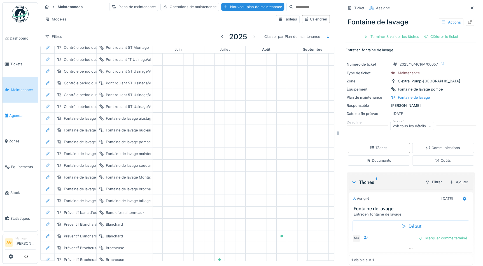
click at [18, 115] on span "Agenda" at bounding box center [22, 115] width 26 height 5
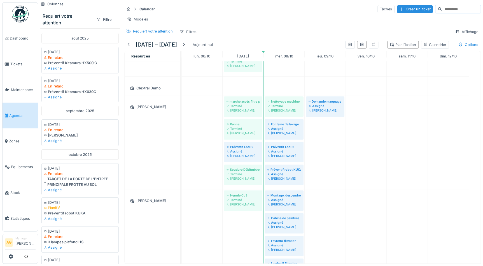
scroll to position [25, 0]
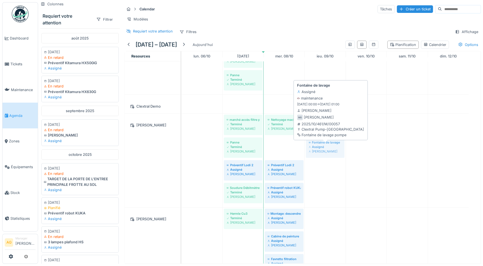
drag, startPoint x: 286, startPoint y: 148, endPoint x: 314, endPoint y: 147, distance: 28.6
click at [182, 147] on div "marché accès filtre papier Terminé [PERSON_NAME] Nettoyage machine Terminé [PER…" at bounding box center [182, 160] width 0 height 94
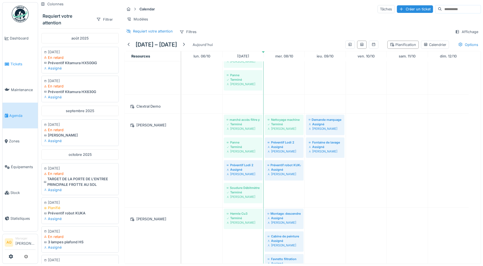
click at [20, 63] on span "Tickets" at bounding box center [22, 63] width 25 height 5
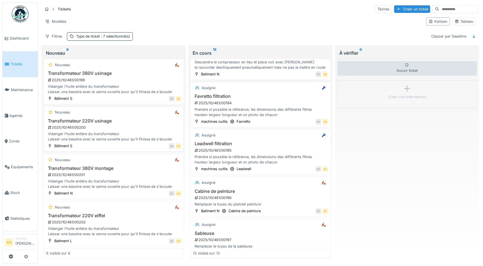
scroll to position [393, 0]
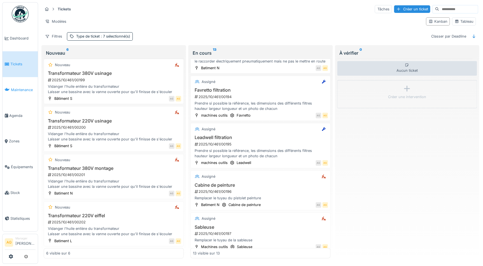
click at [28, 90] on span "Maintenance" at bounding box center [23, 89] width 25 height 5
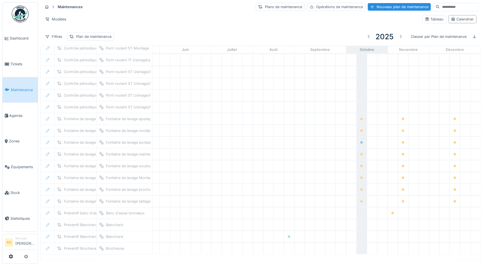
scroll to position [522, 233]
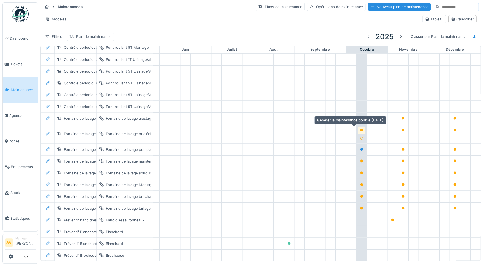
click at [360, 129] on icon at bounding box center [361, 130] width 3 height 3
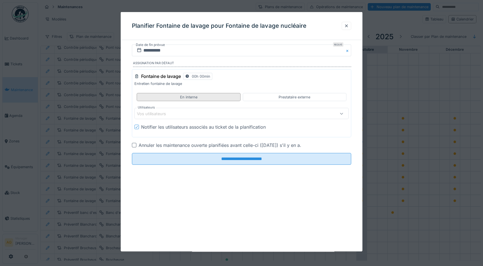
click at [191, 97] on div "En interne" at bounding box center [188, 96] width 17 height 5
click at [178, 113] on div "Vos utilisateurs" at bounding box center [229, 113] width 184 height 6
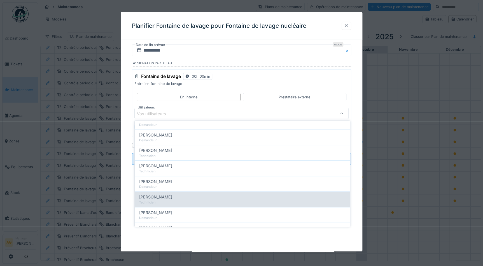
scroll to position [127, 0]
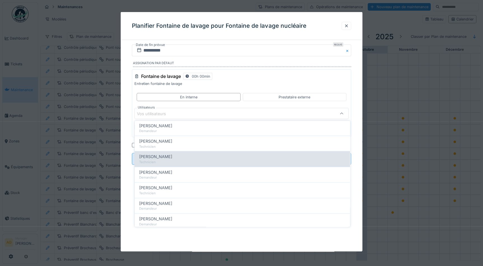
click at [164, 157] on span "Maxime Gogel" at bounding box center [155, 157] width 33 height 6
type input "*****"
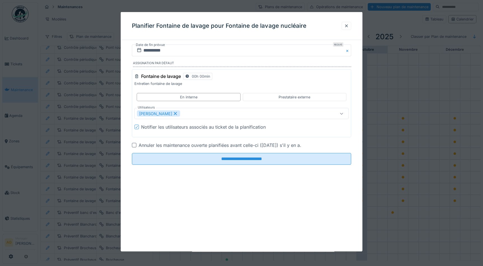
click at [356, 113] on div "**********" at bounding box center [242, 113] width 242 height 136
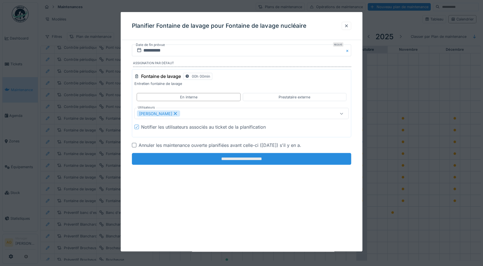
click at [239, 158] on input "**********" at bounding box center [241, 159] width 219 height 12
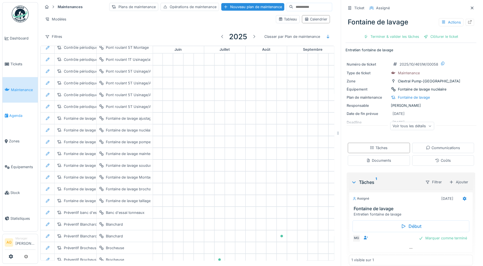
click at [14, 113] on span "Agenda" at bounding box center [22, 115] width 26 height 5
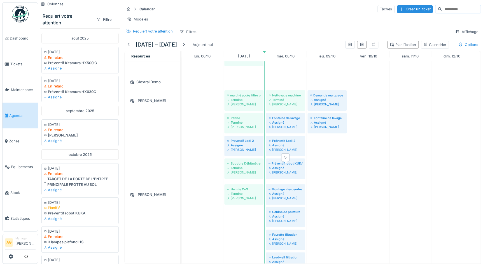
scroll to position [51, 0]
drag, startPoint x: 284, startPoint y: 123, endPoint x: 315, endPoint y: 135, distance: 33.0
click at [182, 135] on div "marché accès filtre papier Terminé Maxime Gogel Nettoyage machine Terminé Maxim…" at bounding box center [182, 135] width 0 height 94
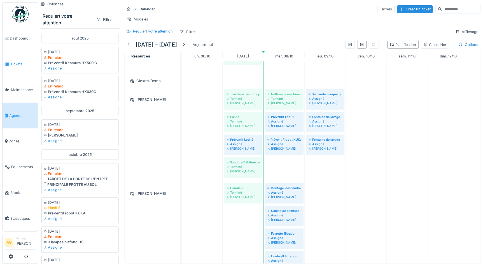
click at [17, 63] on span "Tickets" at bounding box center [22, 63] width 25 height 5
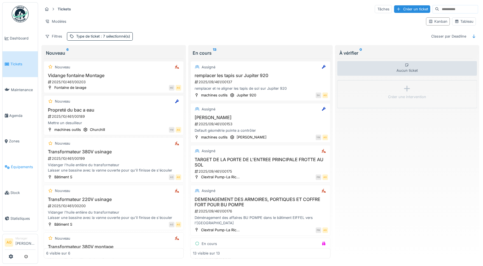
click at [16, 164] on span "Équipements" at bounding box center [23, 166] width 25 height 5
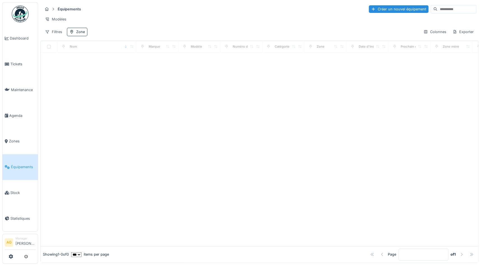
click at [15, 139] on span "Zones" at bounding box center [22, 140] width 27 height 5
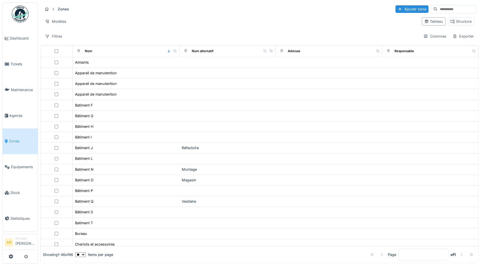
click at [20, 138] on span "Zones" at bounding box center [22, 140] width 27 height 5
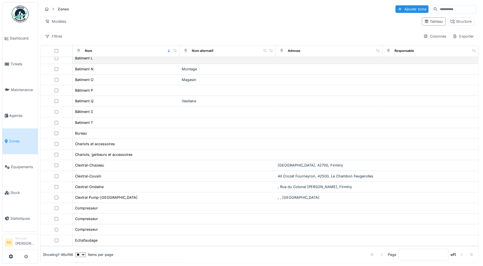
scroll to position [127, 0]
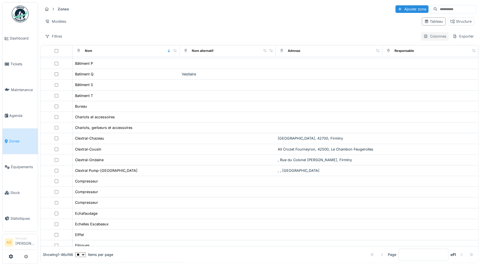
click at [430, 36] on div "Colonnes" at bounding box center [435, 36] width 28 height 8
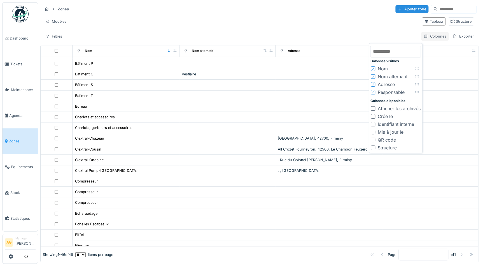
click at [430, 36] on div "Colonnes" at bounding box center [435, 36] width 28 height 8
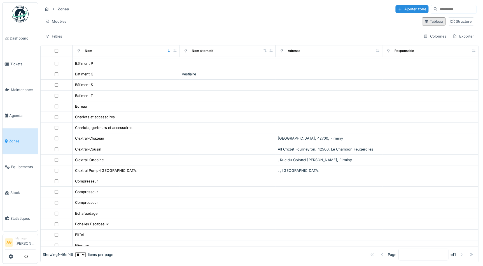
click at [428, 20] on div "Tableau" at bounding box center [433, 21] width 19 height 5
click at [451, 19] on div "Structure" at bounding box center [461, 21] width 21 height 5
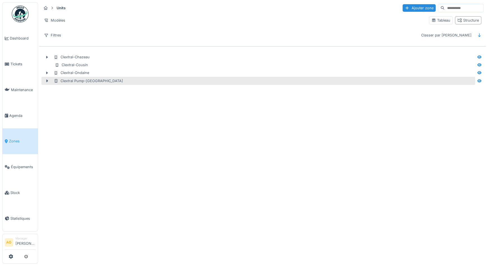
click at [62, 82] on div "Clextral Pump-[GEOGRAPHIC_DATA]" at bounding box center [88, 80] width 69 height 5
click at [72, 80] on div "Clextral Pump-[GEOGRAPHIC_DATA]" at bounding box center [88, 80] width 69 height 5
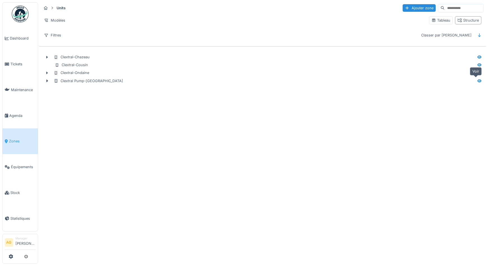
click at [477, 81] on icon at bounding box center [479, 81] width 4 height 4
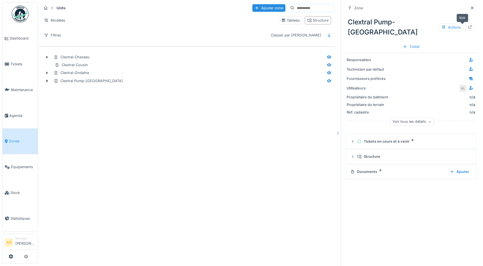
click at [468, 28] on icon at bounding box center [470, 27] width 4 height 4
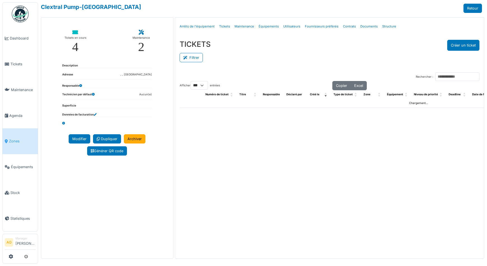
select select "***"
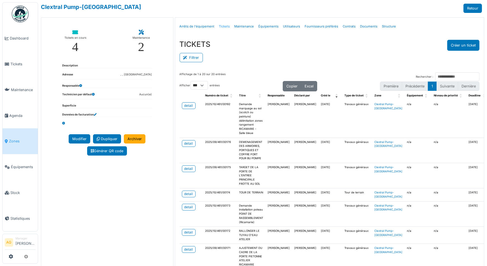
click at [221, 26] on link "Tickets" at bounding box center [224, 26] width 15 height 13
select select "***"
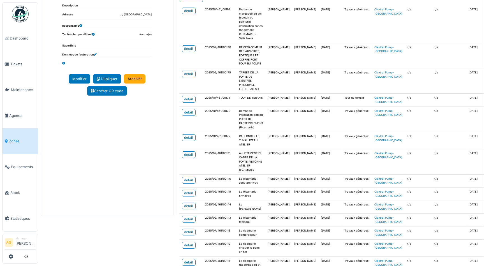
scroll to position [51, 0]
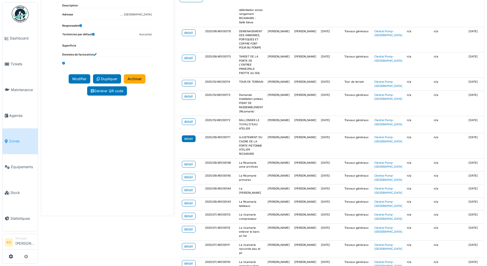
click at [190, 141] on div "detail" at bounding box center [188, 138] width 9 height 5
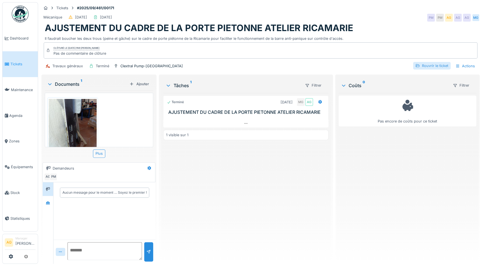
click at [423, 67] on div "Rouvrir le ticket" at bounding box center [432, 66] width 38 height 8
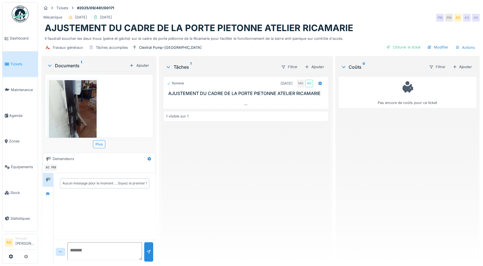
click at [94, 248] on textarea at bounding box center [105, 251] width 75 height 18
type textarea "**********"
click at [149, 253] on div at bounding box center [149, 251] width 4 height 5
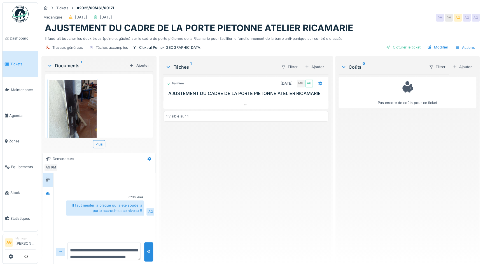
scroll to position [0, 0]
click at [316, 69] on div "Ajouter" at bounding box center [315, 67] width 24 height 8
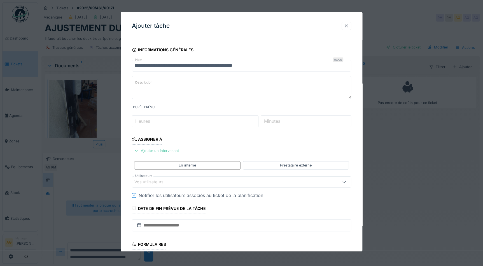
click at [169, 149] on div "Ajouter un intervenant" at bounding box center [156, 151] width 49 height 8
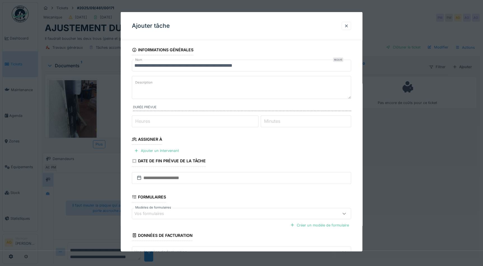
scroll to position [25, 0]
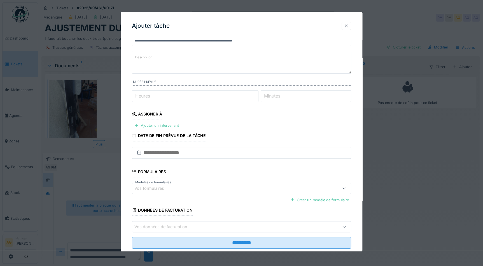
click at [152, 127] on div "Ajouter un intervenant" at bounding box center [156, 126] width 49 height 8
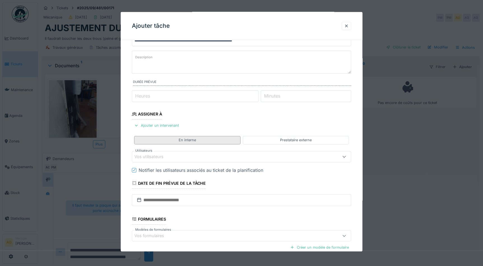
click at [154, 140] on div "En interne" at bounding box center [187, 140] width 106 height 8
click at [160, 159] on div "Vos utilisateurs" at bounding box center [241, 156] width 219 height 11
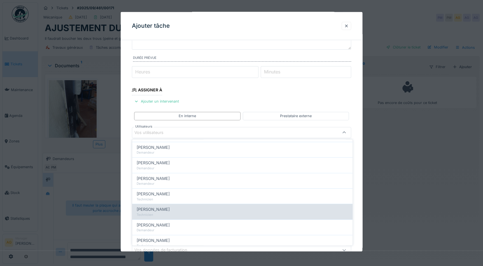
scroll to position [102, 0]
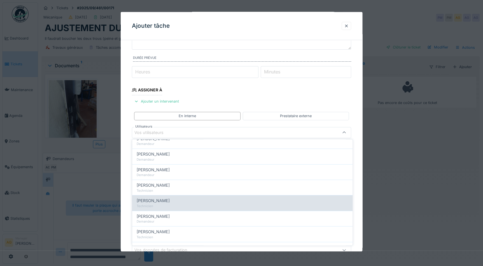
click at [166, 201] on div "[PERSON_NAME]" at bounding box center [243, 201] width 212 height 6
type input "*****"
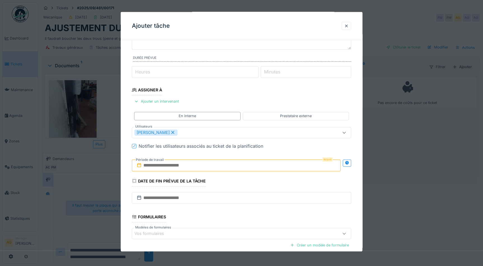
click at [356, 129] on div "**********" at bounding box center [242, 152] width 242 height 314
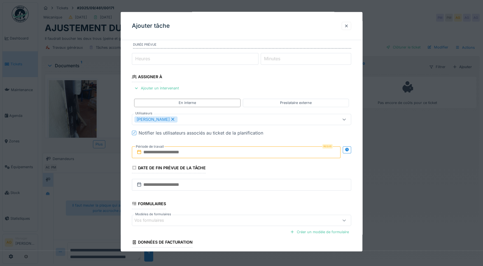
scroll to position [75, 0]
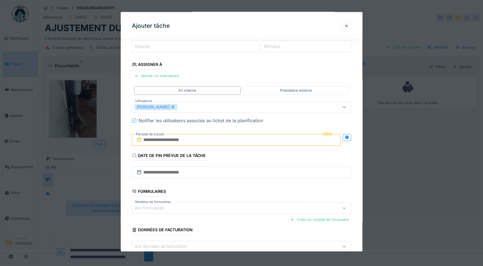
click at [155, 139] on input "text" at bounding box center [236, 140] width 209 height 12
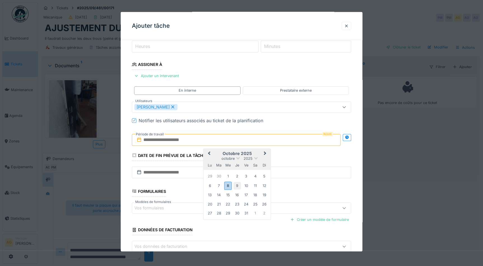
click at [236, 183] on div "9" at bounding box center [237, 186] width 8 height 8
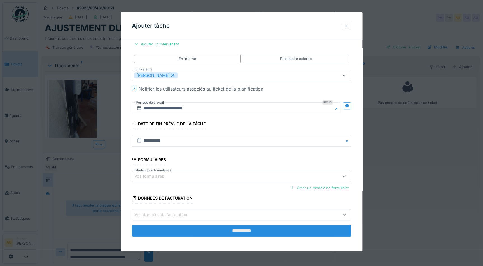
scroll to position [4, 0]
click at [222, 229] on input "**********" at bounding box center [241, 231] width 219 height 12
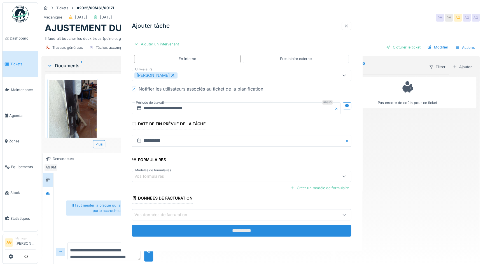
scroll to position [0, 0]
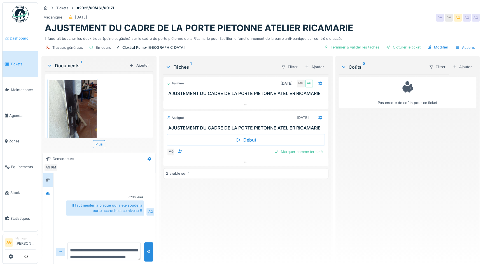
click at [13, 38] on span "Dashboard" at bounding box center [23, 38] width 26 height 5
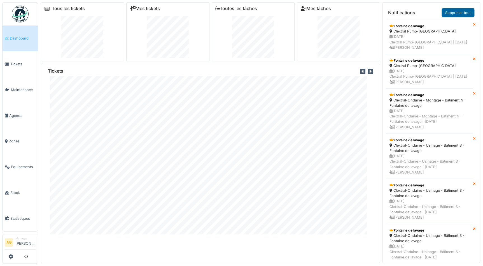
click at [450, 12] on link "Supprimer tout" at bounding box center [458, 12] width 33 height 9
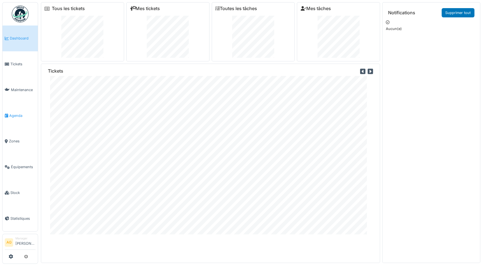
click at [11, 114] on span "Agenda" at bounding box center [22, 115] width 26 height 5
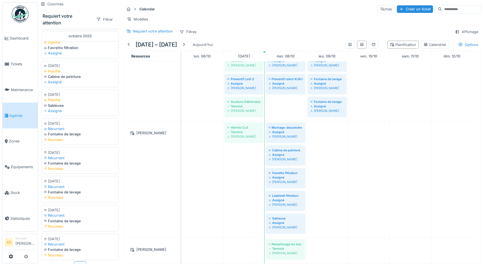
click at [83, 212] on div "Récurrent" at bounding box center [80, 214] width 72 height 5
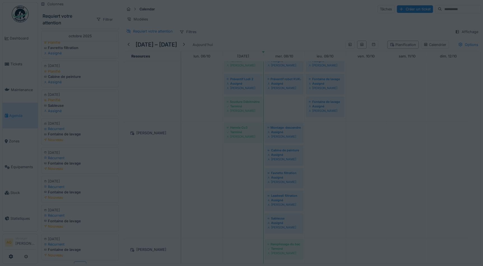
scroll to position [118, 0]
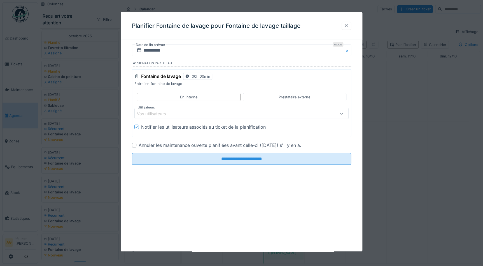
click at [346, 27] on div at bounding box center [346, 25] width 4 height 5
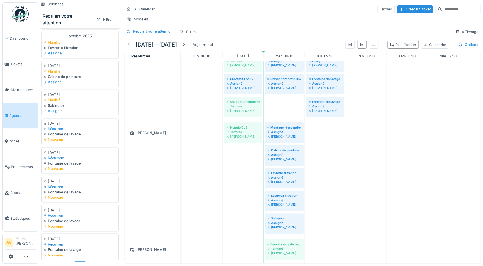
click at [8, 257] on div at bounding box center [20, 256] width 31 height 9
click at [9, 257] on icon at bounding box center [11, 256] width 4 height 4
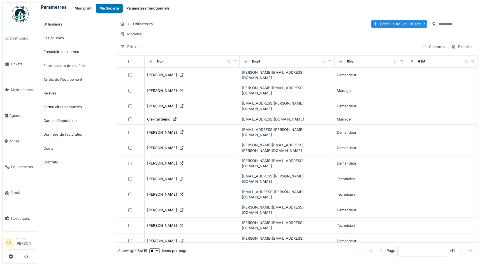
click at [132, 7] on button "Paramètres fonctionnels" at bounding box center [148, 8] width 50 height 9
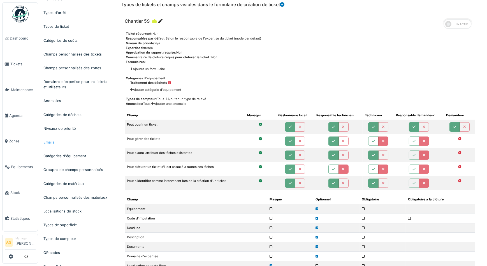
scroll to position [51, 0]
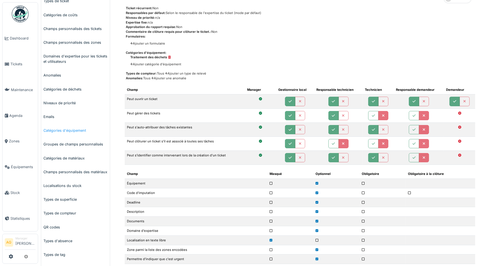
click at [69, 133] on link "Catégories d'équipement" at bounding box center [75, 131] width 69 height 14
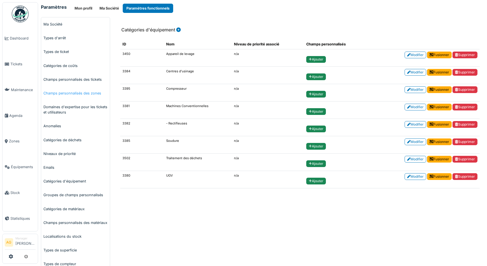
click at [58, 91] on link "Champs personnalisés des zones" at bounding box center [75, 93] width 69 height 14
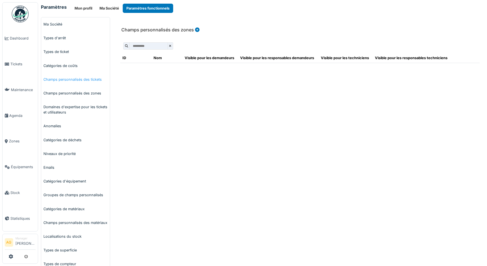
click at [68, 82] on link "Champs personnalisés des tickets" at bounding box center [75, 80] width 69 height 14
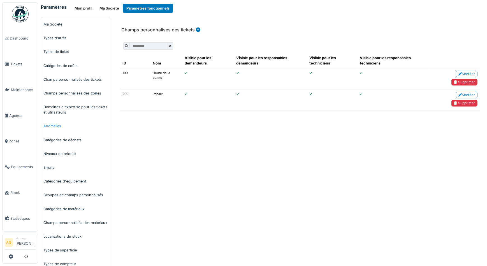
click at [56, 127] on link "Anomalies" at bounding box center [75, 126] width 69 height 14
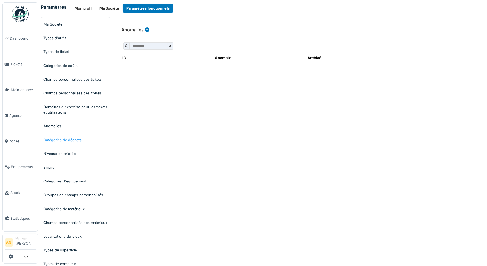
click at [53, 138] on link "Catégories de déchets" at bounding box center [75, 140] width 69 height 14
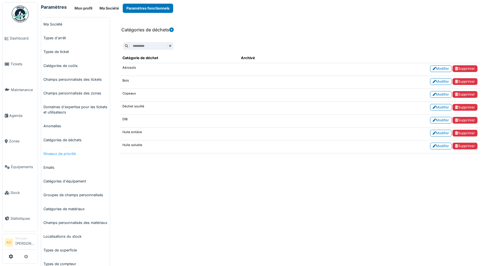
click at [59, 154] on link "Niveaux de priorité" at bounding box center [75, 154] width 69 height 14
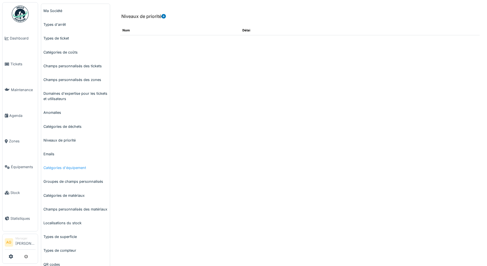
scroll to position [25, 0]
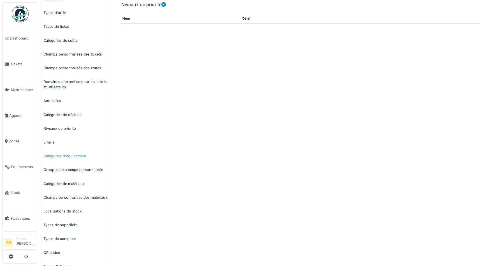
click at [56, 156] on link "Catégories d'équipement" at bounding box center [75, 156] width 69 height 14
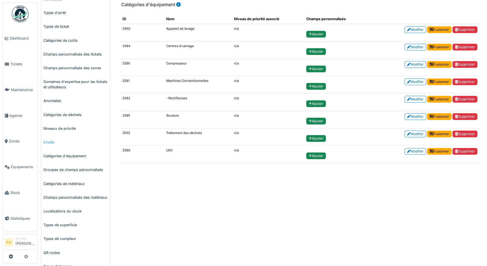
scroll to position [25, 0]
click at [70, 171] on link "Groupes de champs personnalisés" at bounding box center [75, 170] width 69 height 14
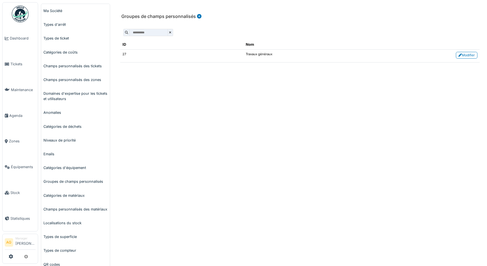
scroll to position [25, 0]
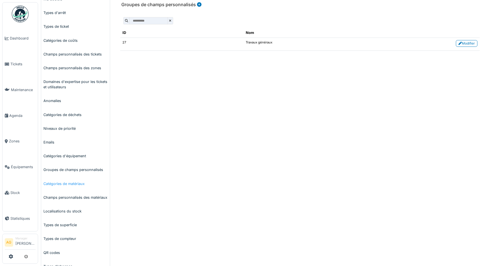
click at [67, 184] on link "Catégories de matériaux" at bounding box center [75, 184] width 69 height 14
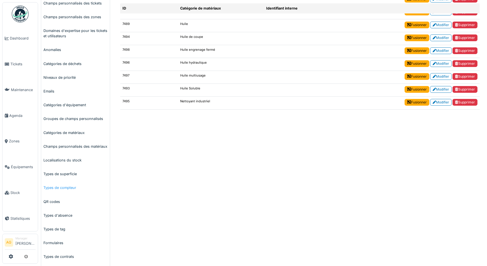
scroll to position [102, 0]
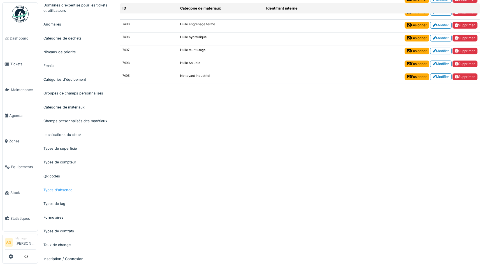
click at [63, 188] on link "Types d'absence" at bounding box center [75, 190] width 69 height 14
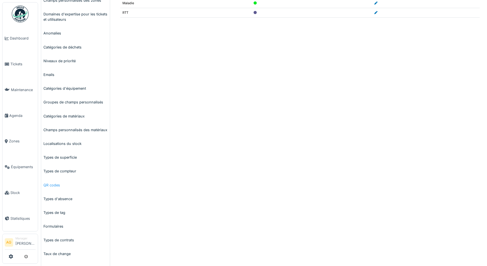
scroll to position [102, 0]
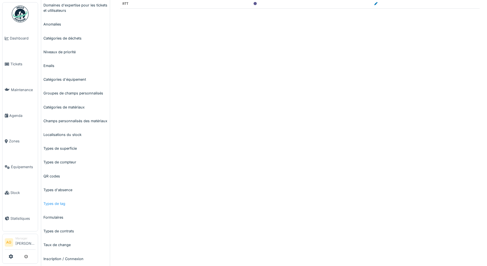
click at [60, 202] on link "Types de tag" at bounding box center [75, 204] width 69 height 14
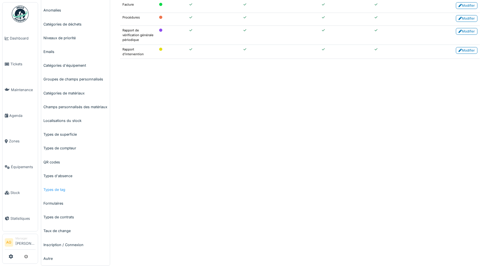
scroll to position [123, 0]
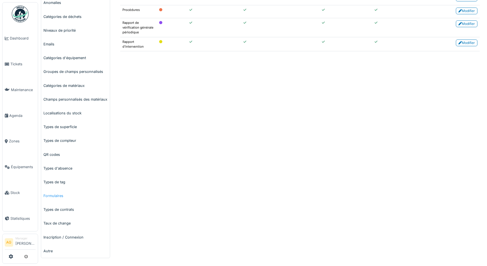
click at [61, 196] on link "Formulaires" at bounding box center [75, 196] width 69 height 14
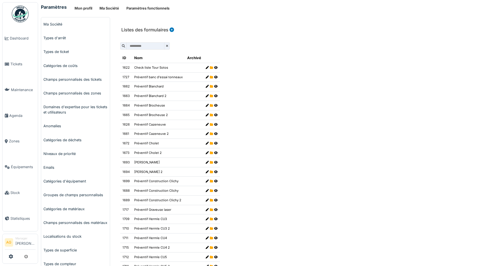
click at [143, 46] on input "text" at bounding box center [145, 45] width 38 height 7
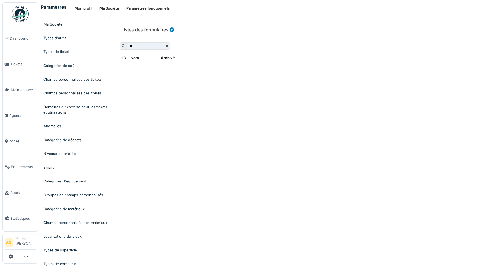
type input "*"
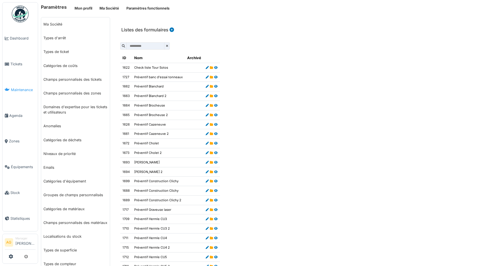
click at [14, 88] on span "Maintenance" at bounding box center [23, 89] width 25 height 5
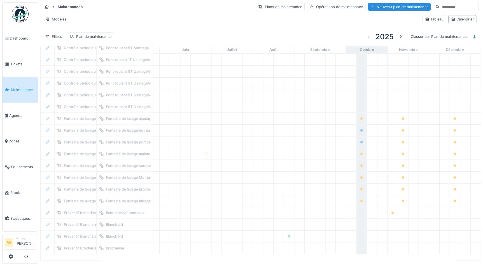
scroll to position [522, 233]
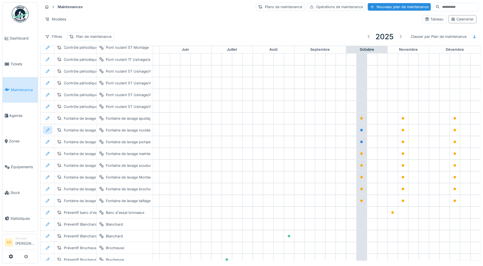
click at [47, 128] on icon at bounding box center [47, 130] width 4 height 4
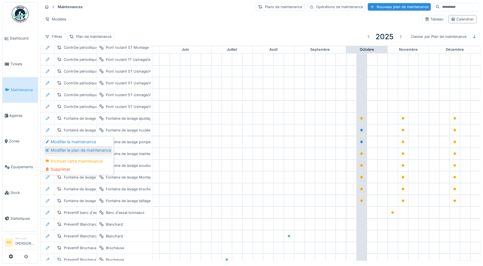
click at [59, 148] on div "Modifier le plan de maintenance" at bounding box center [78, 150] width 68 height 8
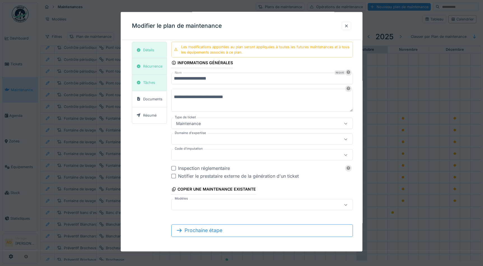
scroll to position [4, 0]
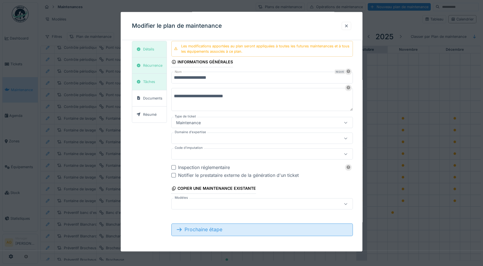
click at [226, 230] on div "Prochaine étape" at bounding box center [262, 229] width 182 height 12
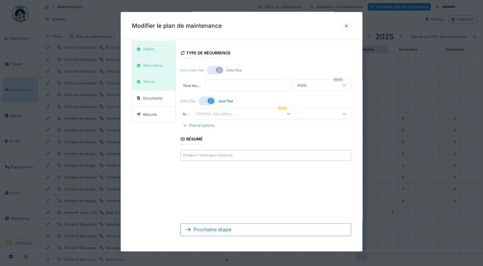
click at [210, 126] on div "Plus d'options..." at bounding box center [199, 126] width 39 height 8
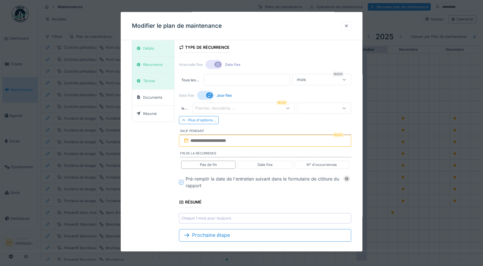
scroll to position [14, 0]
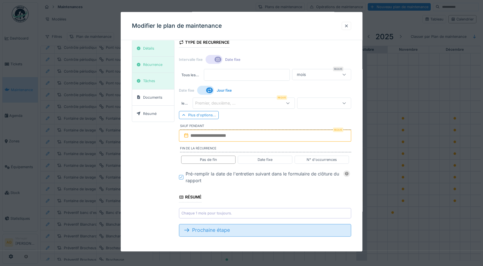
click at [216, 230] on div "Prochaine étape" at bounding box center [265, 230] width 172 height 12
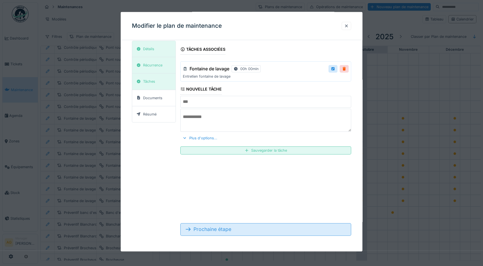
scroll to position [4, 0]
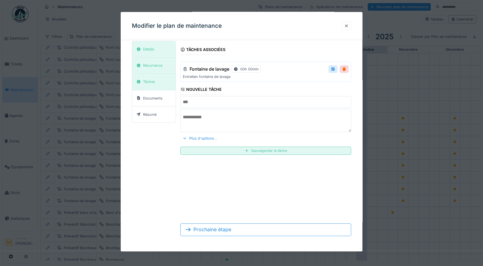
click at [334, 68] on div at bounding box center [333, 68] width 4 height 5
type input "**********"
type textarea "**********"
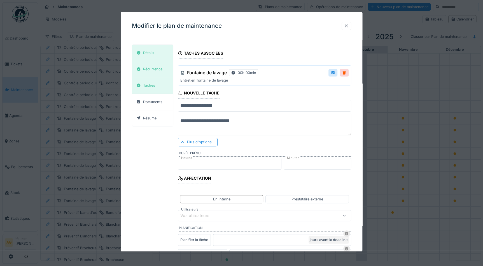
scroll to position [25, 0]
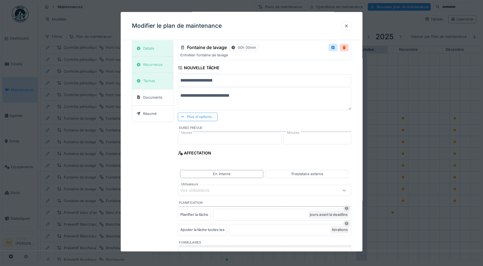
click at [206, 116] on div "Plus d'options..." at bounding box center [198, 117] width 40 height 8
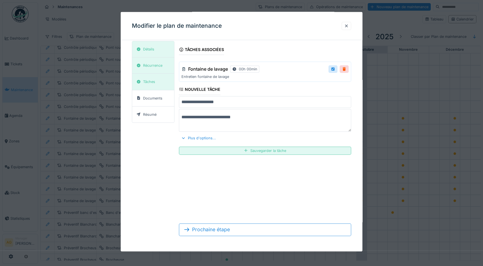
scroll to position [1, 0]
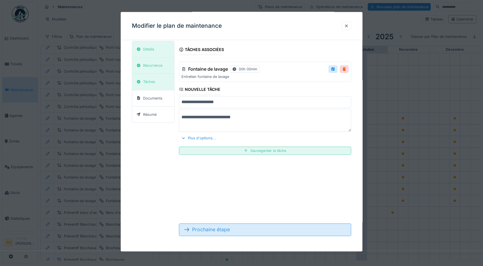
click at [219, 232] on div "Prochaine étape" at bounding box center [265, 229] width 172 height 12
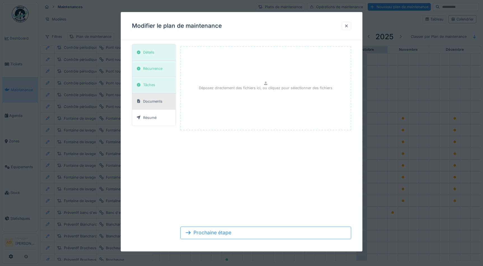
scroll to position [0, 0]
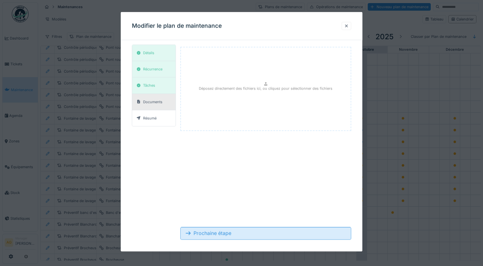
click at [215, 228] on div "Prochaine étape" at bounding box center [265, 233] width 171 height 12
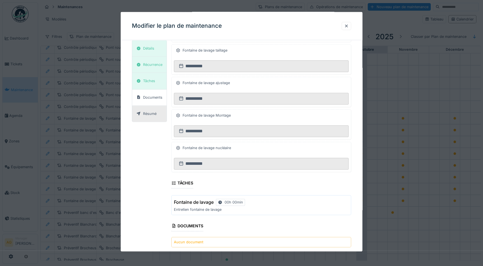
scroll to position [283, 0]
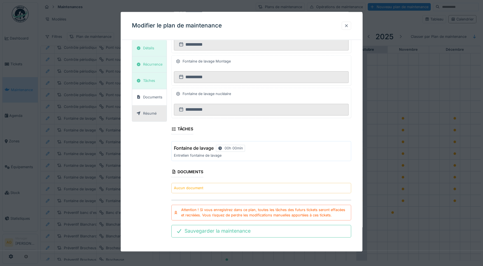
click at [349, 27] on div at bounding box center [346, 25] width 4 height 5
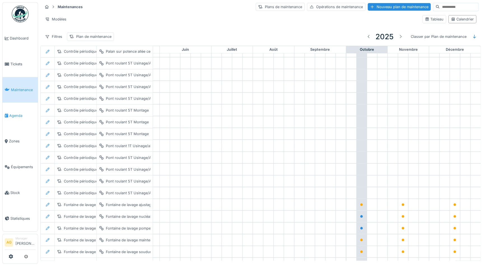
scroll to position [369, 233]
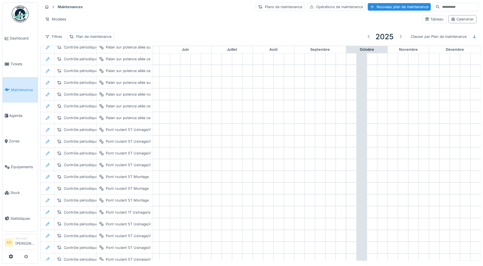
click at [169, 35] on div "Filtres Plan de maintenance 2025 Classer par Plan de maintenance" at bounding box center [261, 36] width 436 height 13
click at [16, 190] on span "Stock" at bounding box center [22, 192] width 25 height 5
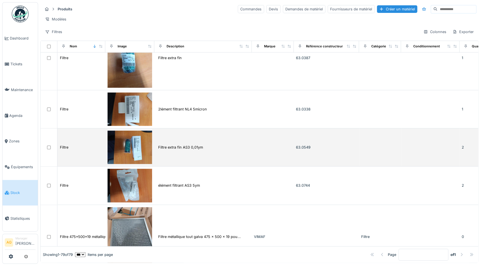
scroll to position [509, 0]
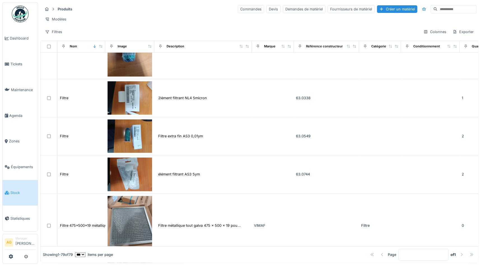
click at [438, 11] on input at bounding box center [457, 9] width 39 height 8
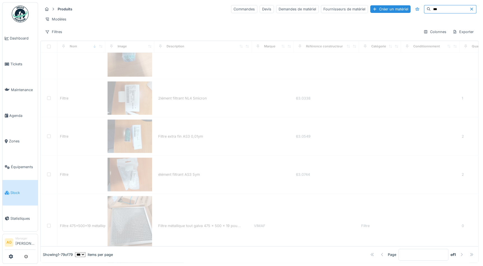
scroll to position [0, 0]
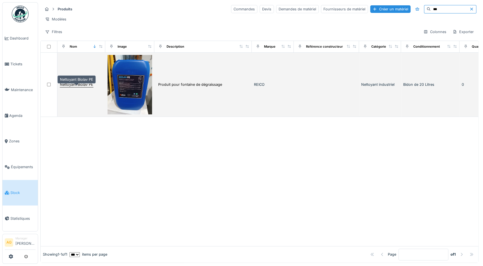
type input "***"
click at [78, 87] on div "Nettoyant Biolav PE" at bounding box center [76, 84] width 33 height 5
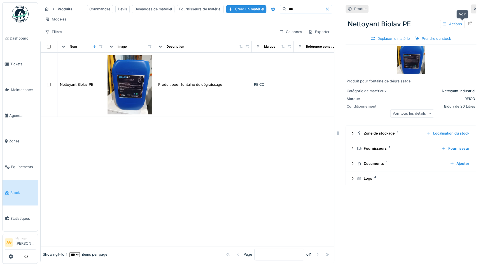
click at [468, 22] on icon at bounding box center [470, 24] width 4 height 4
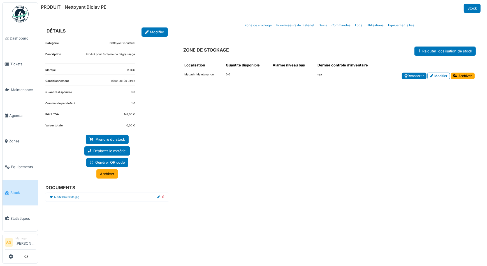
click at [415, 76] on link "Réassortir" at bounding box center [414, 76] width 25 height 7
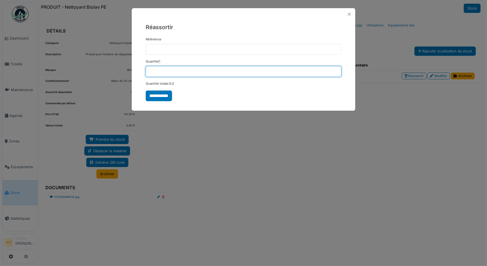
drag, startPoint x: 170, startPoint y: 71, endPoint x: 144, endPoint y: 71, distance: 26.3
click at [144, 71] on div "**********" at bounding box center [244, 61] width 224 height 83
type input "**"
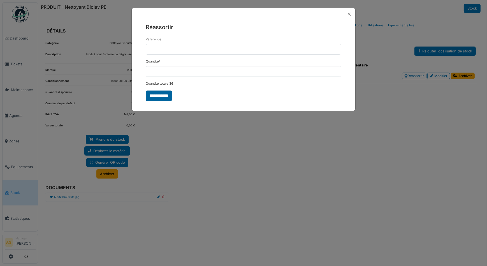
click at [152, 91] on input "**********" at bounding box center [159, 95] width 26 height 11
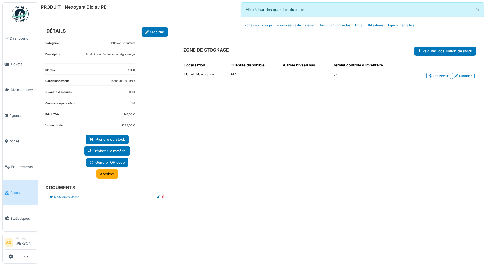
click at [18, 185] on link "Stock" at bounding box center [20, 193] width 35 height 26
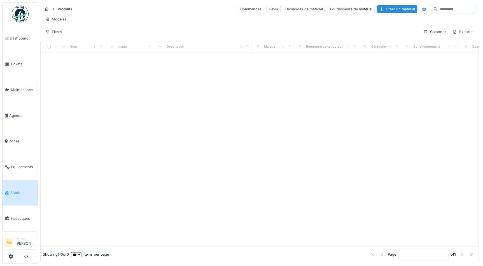
click at [438, 8] on input at bounding box center [457, 9] width 39 height 8
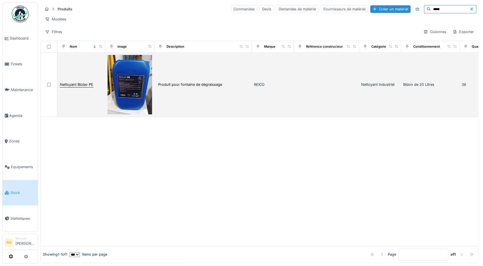
type input "*****"
click at [85, 87] on div "Nettoyant Biolav PE" at bounding box center [76, 84] width 33 height 5
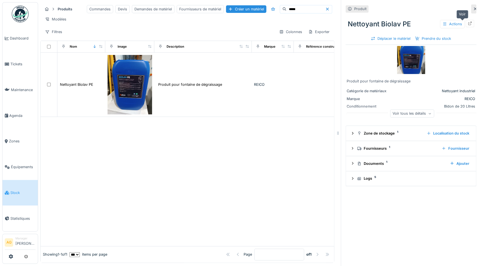
click at [468, 25] on div at bounding box center [470, 23] width 4 height 5
